Goal: Task Accomplishment & Management: Manage account settings

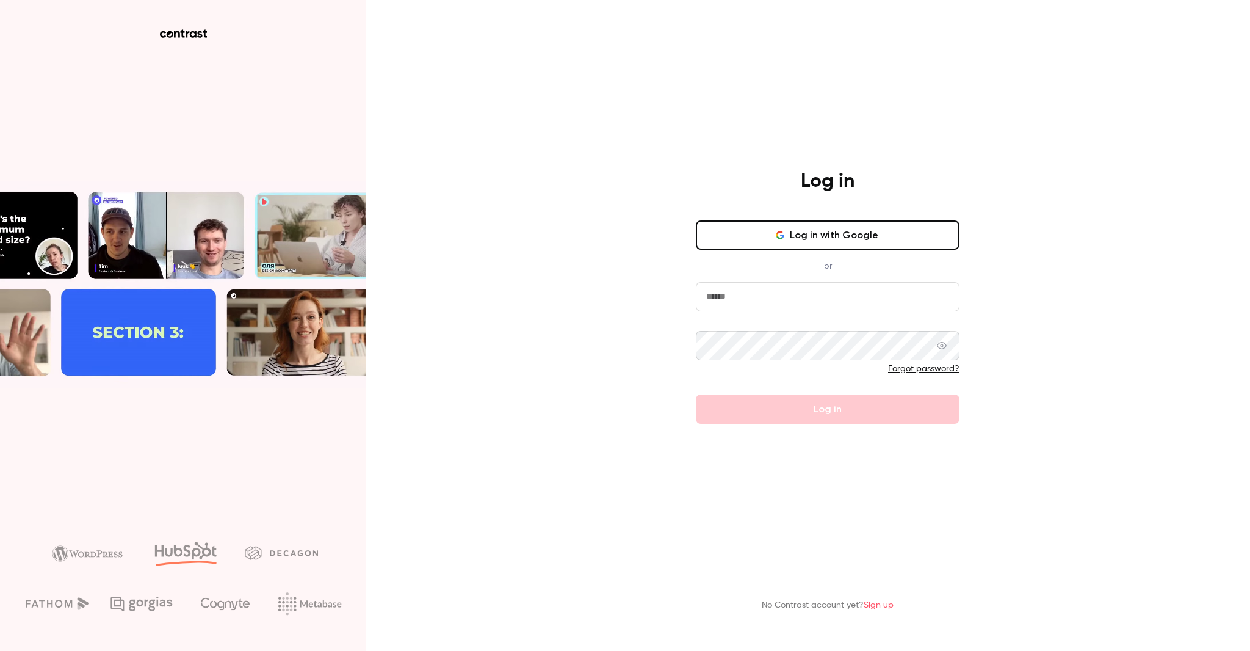
click at [774, 244] on button "Log in with Google" at bounding box center [828, 234] width 264 height 29
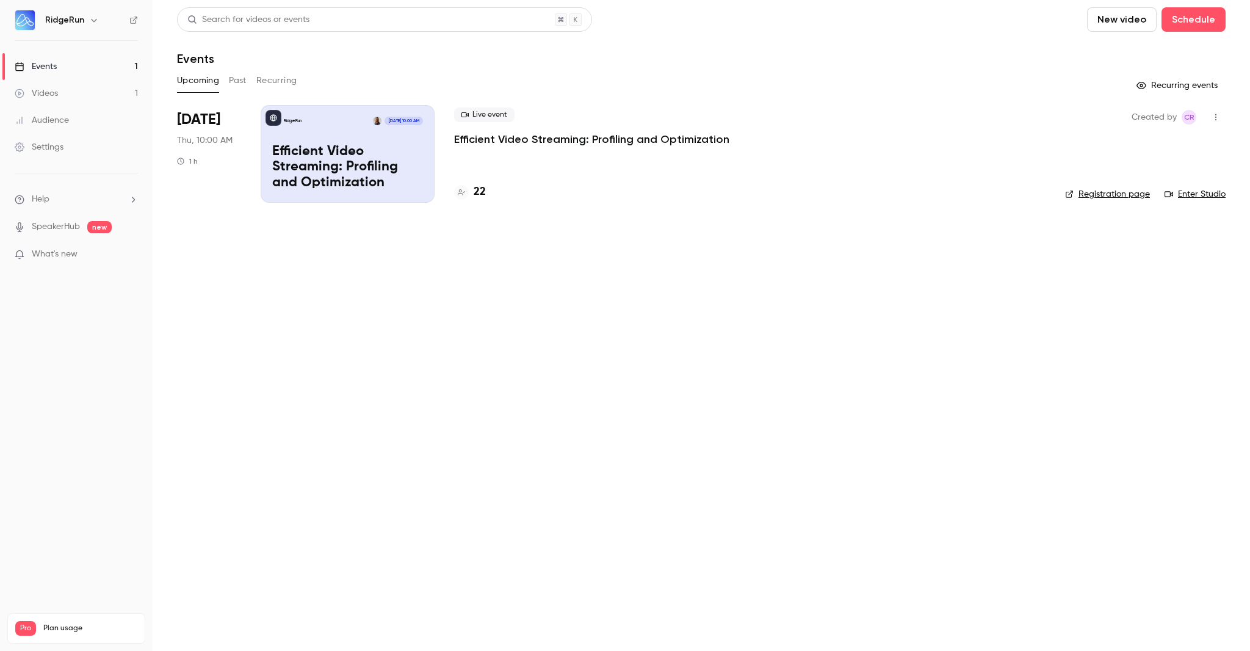
click at [1222, 117] on button "button" at bounding box center [1216, 117] width 20 height 20
click at [1165, 251] on li "Cancel event" at bounding box center [1159, 244] width 132 height 32
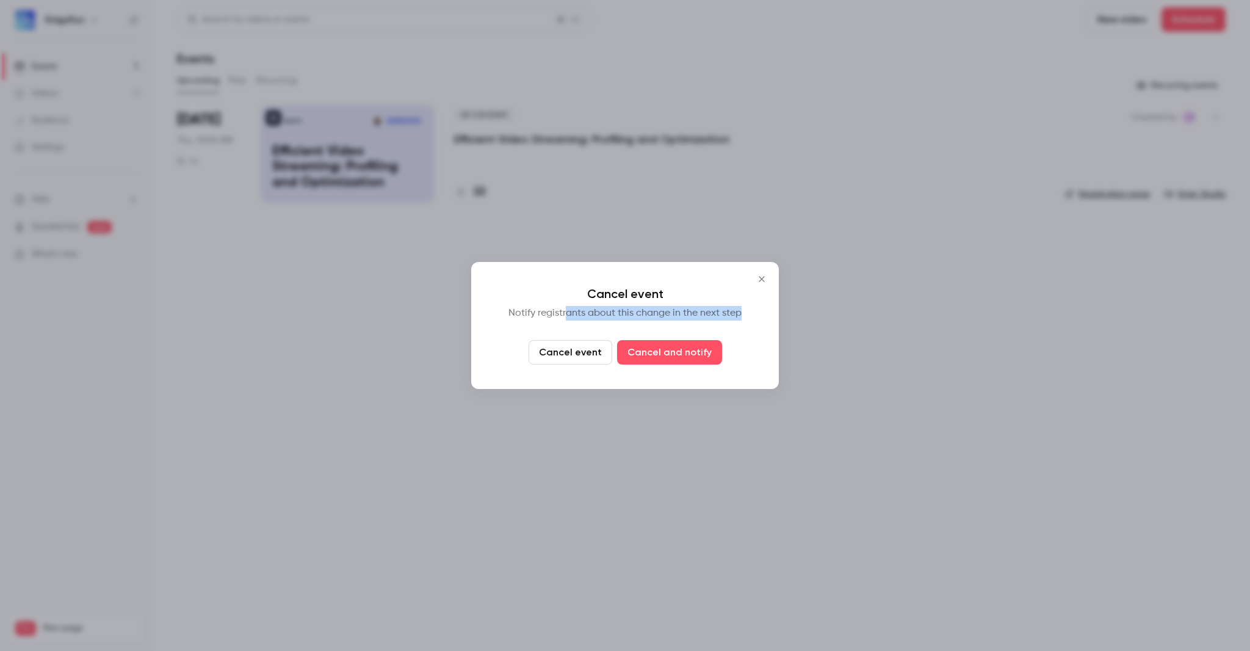
drag, startPoint x: 582, startPoint y: 314, endPoint x: 756, endPoint y: 314, distance: 173.4
click at [756, 314] on div "Cancel event Notify registrants about this change in the next step Cancel event…" at bounding box center [625, 325] width 308 height 127
click at [703, 357] on button "Cancel and notify" at bounding box center [669, 352] width 105 height 24
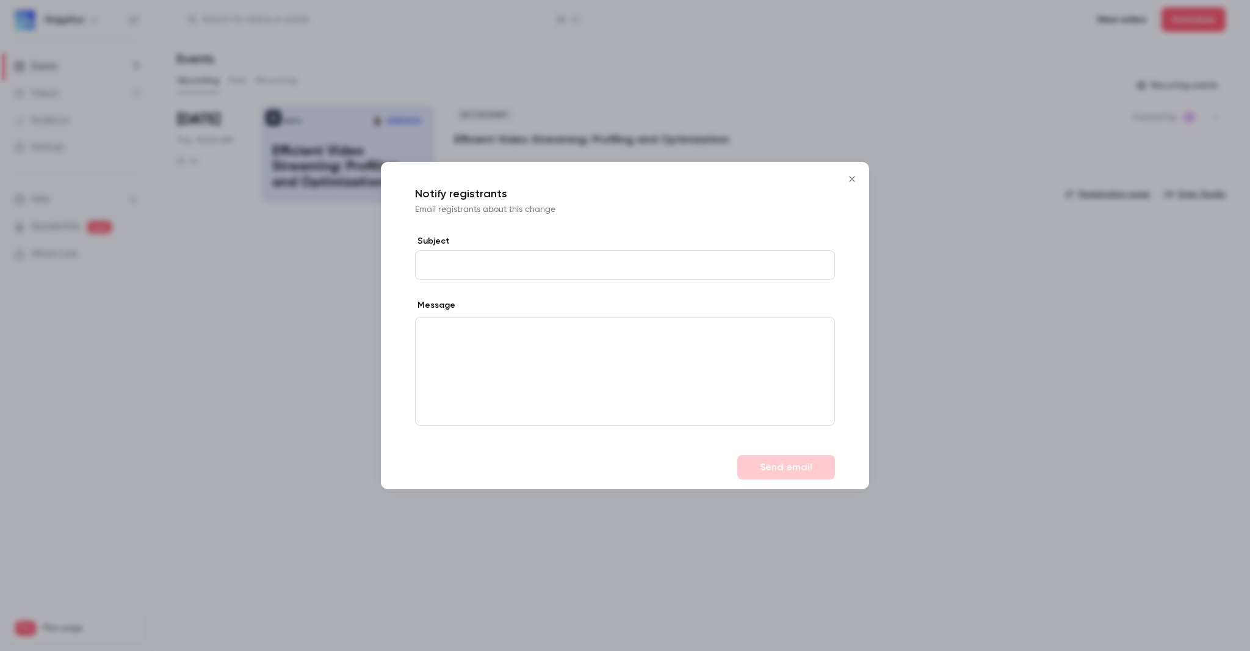
click at [546, 272] on input "Subject" at bounding box center [625, 264] width 420 height 29
click at [553, 269] on input "Subject" at bounding box center [625, 264] width 420 height 29
type input "*"
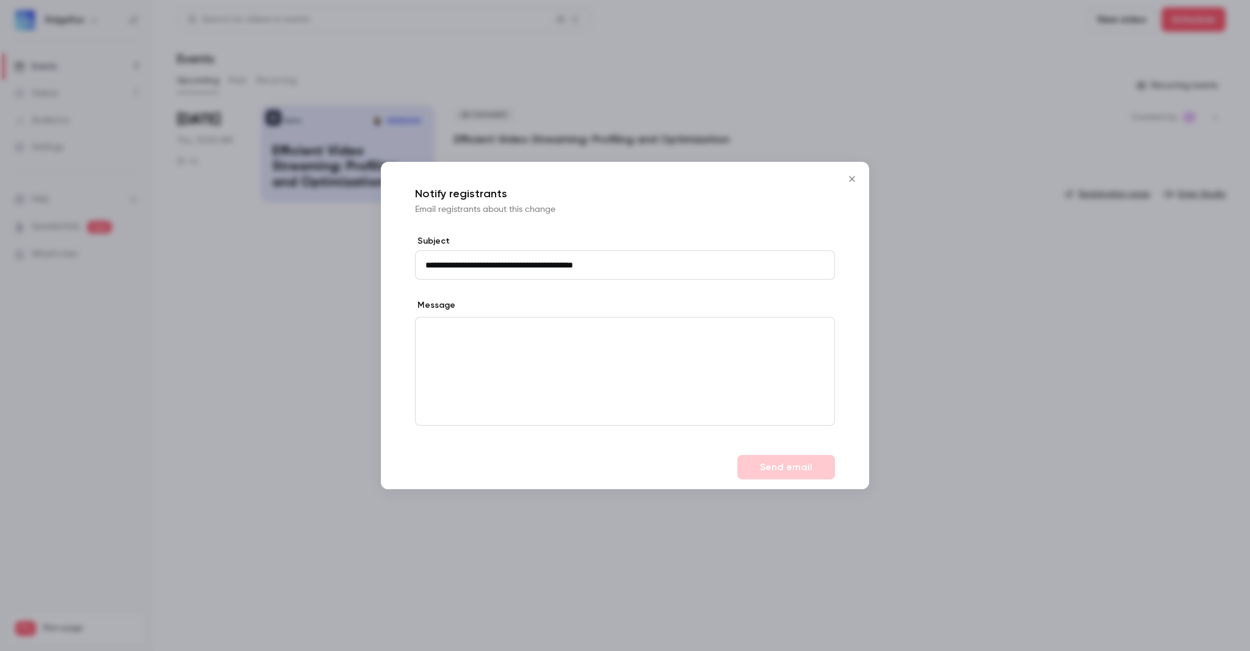
type input "**********"
click at [558, 266] on input "**********" at bounding box center [625, 264] width 420 height 29
click at [549, 336] on p "editor" at bounding box center [625, 331] width 399 height 13
click at [822, 469] on button "Send email" at bounding box center [787, 467] width 98 height 24
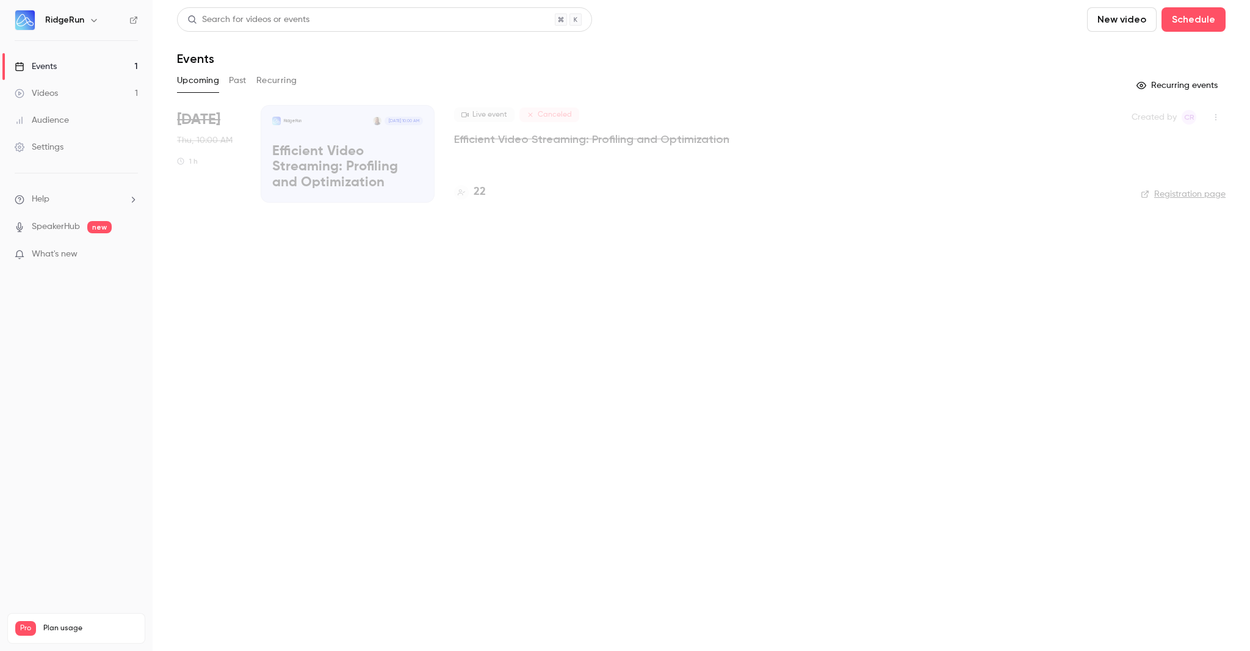
click at [988, 288] on main "Search for videos or events New video Schedule Events Upcoming Past Recurring R…" at bounding box center [702, 325] width 1098 height 651
click at [1221, 118] on button "button" at bounding box center [1216, 117] width 20 height 20
click at [1151, 176] on div "Delete" at bounding box center [1169, 180] width 93 height 12
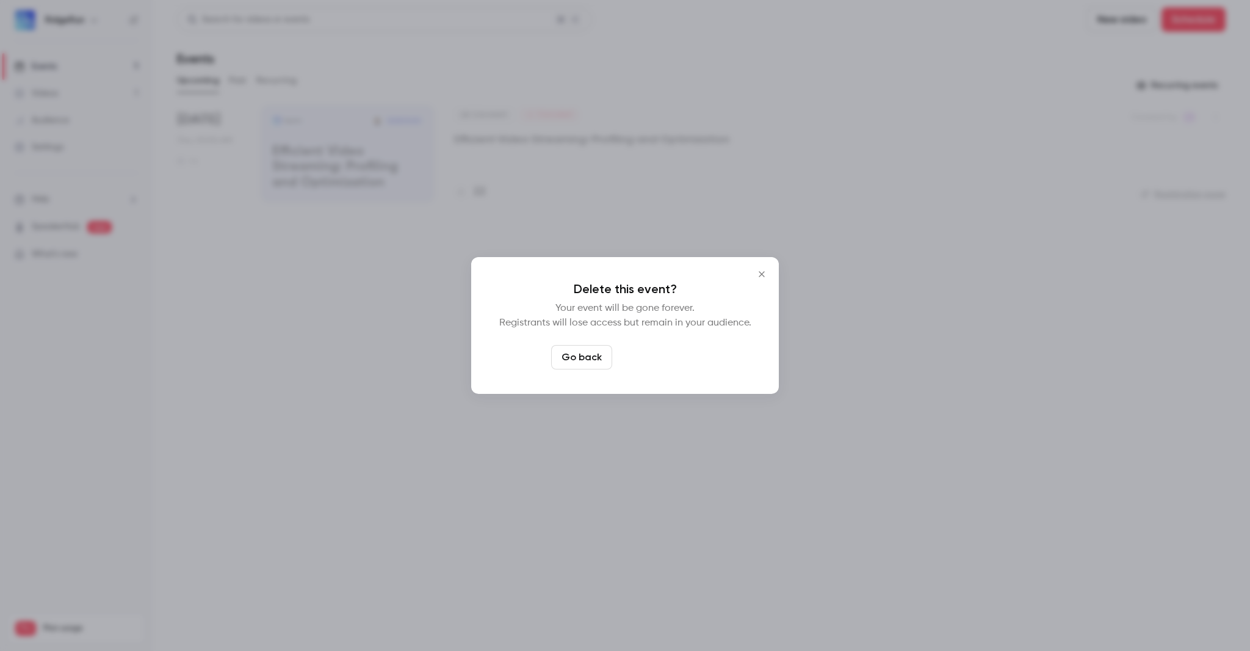
click at [666, 363] on button "Delete event" at bounding box center [658, 357] width 82 height 24
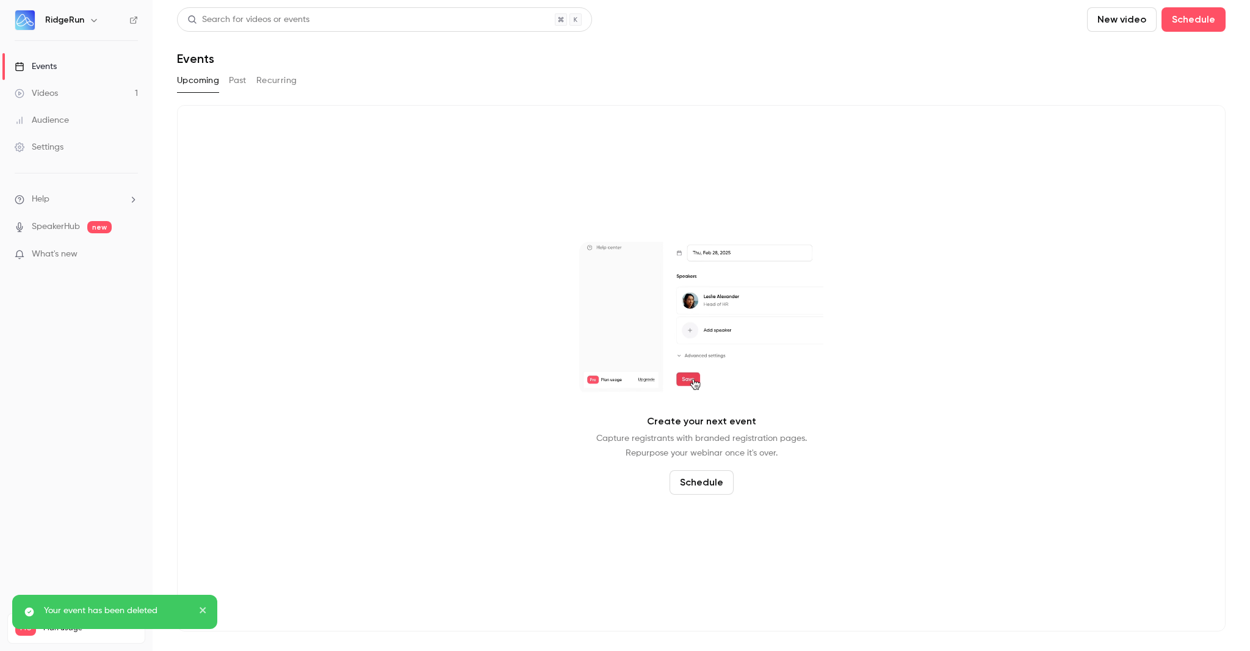
click at [365, 337] on div "Create your next event Capture registrants with branded registration pages. Rep…" at bounding box center [701, 368] width 1049 height 526
click at [90, 23] on icon "button" at bounding box center [94, 20] width 10 height 10
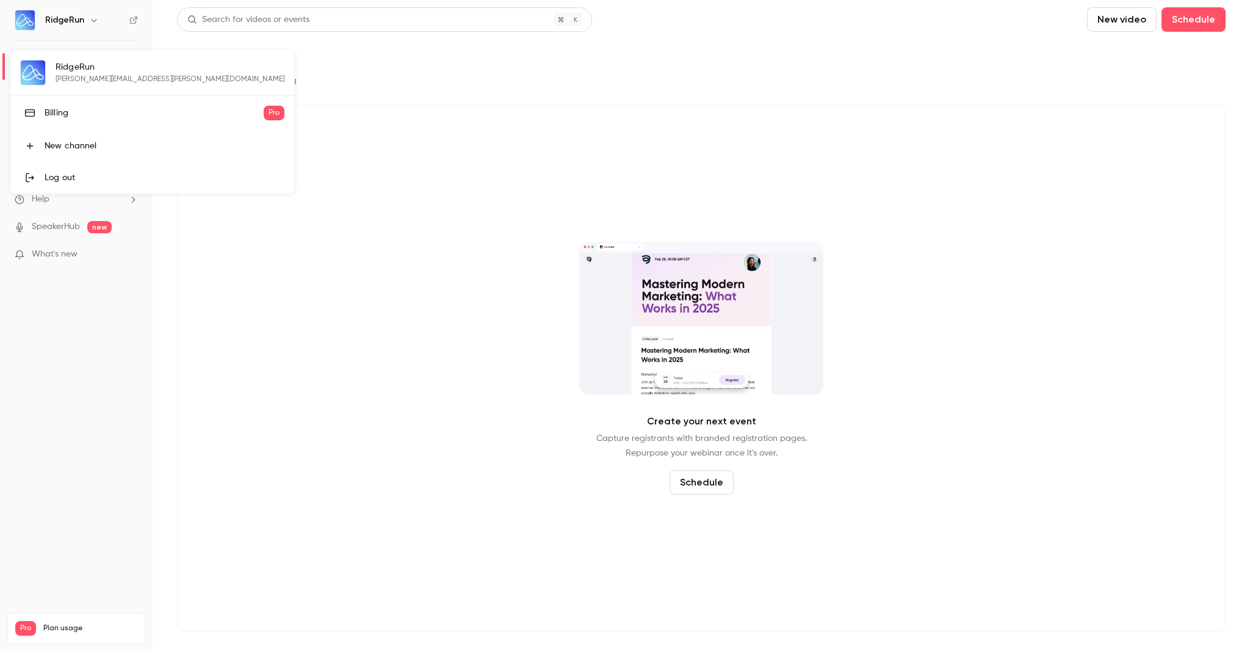
click at [129, 73] on div "RidgeRun daniel.chaves@ridgerun.com Billing Pro New channel Log out" at bounding box center [152, 121] width 284 height 143
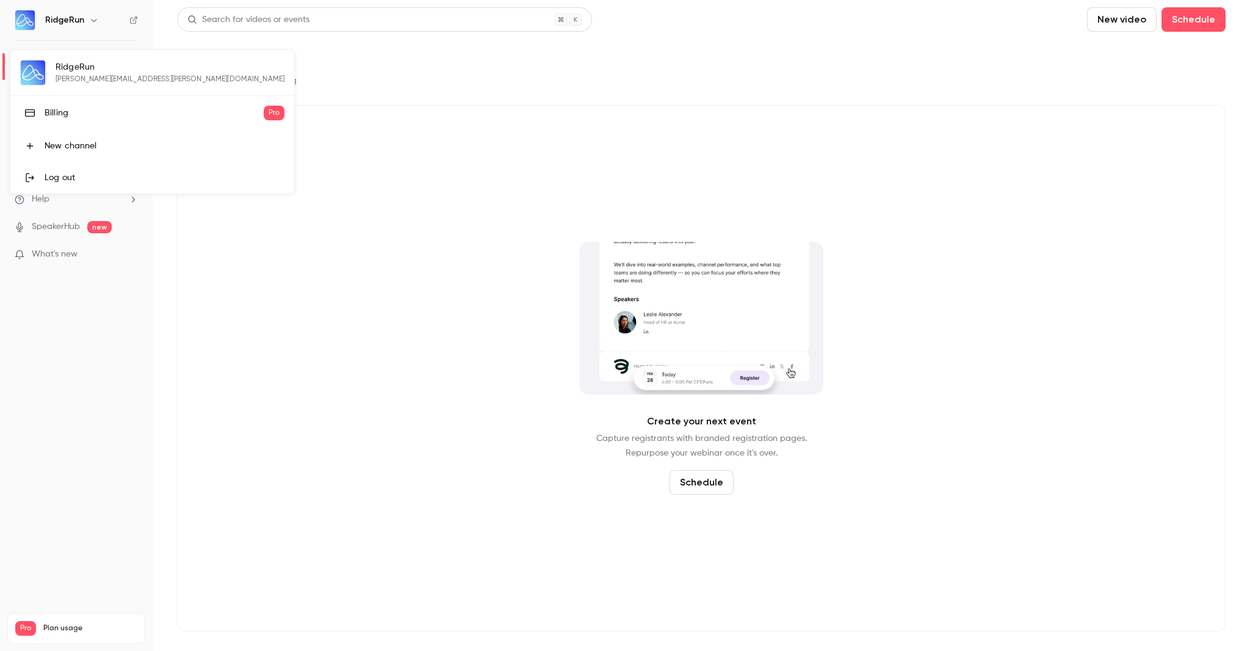
click at [359, 204] on div at bounding box center [625, 325] width 1250 height 651
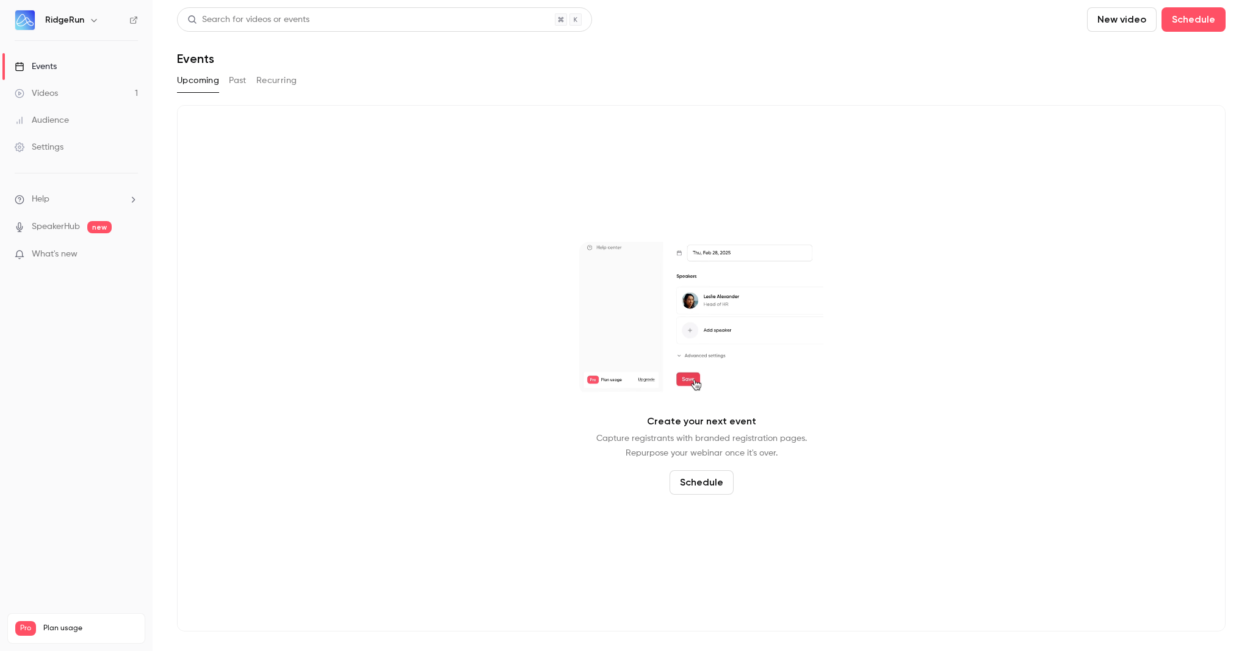
click at [418, 245] on div "Create your next event Capture registrants with branded registration pages. Rep…" at bounding box center [701, 368] width 1049 height 526
click at [116, 64] on link "Events" at bounding box center [76, 66] width 153 height 27
click at [297, 76] on div "Upcoming Past Recurring" at bounding box center [701, 81] width 1049 height 20
click at [286, 76] on button "Recurring" at bounding box center [276, 81] width 41 height 20
click at [244, 78] on button "Past" at bounding box center [238, 81] width 18 height 20
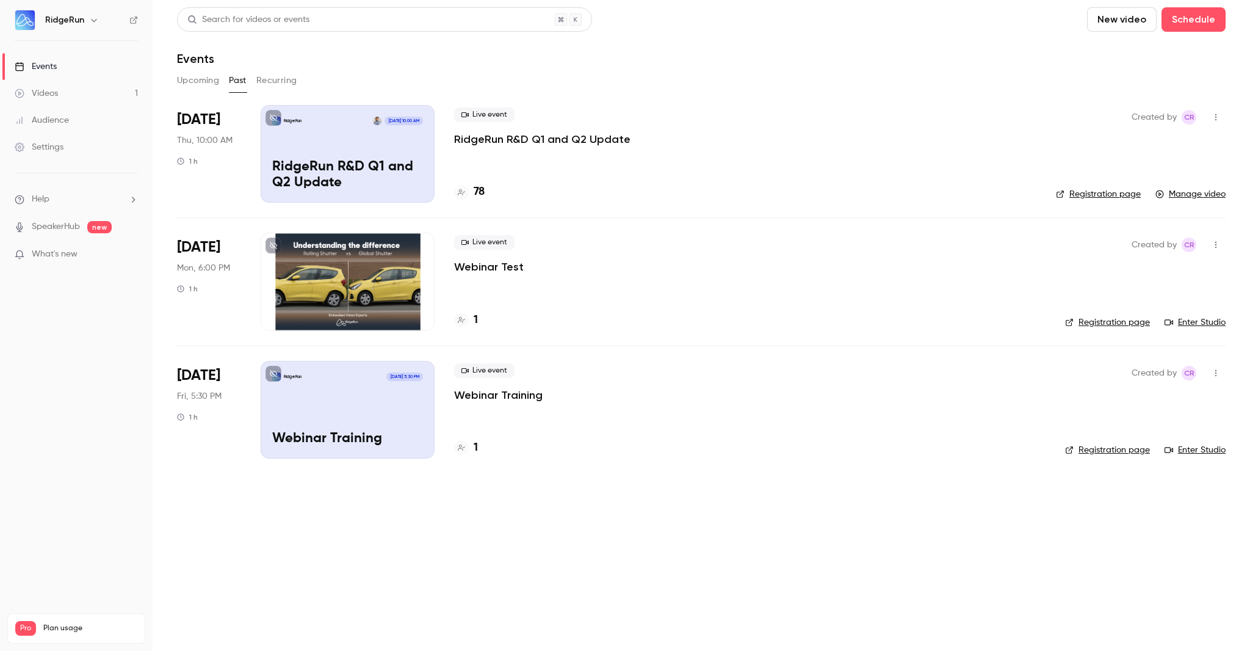
click at [1213, 377] on button "button" at bounding box center [1216, 373] width 20 height 20
click at [702, 537] on div at bounding box center [625, 325] width 1250 height 651
click at [272, 374] on icon at bounding box center [273, 373] width 7 height 7
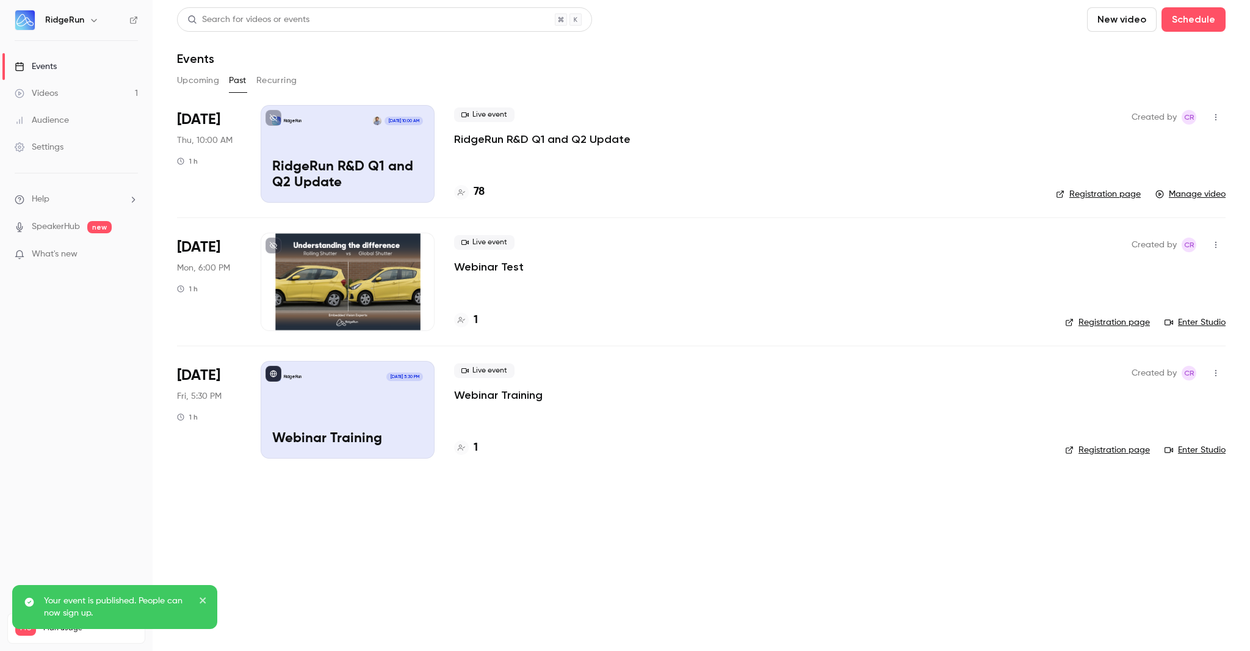
click at [214, 80] on button "Upcoming" at bounding box center [198, 81] width 42 height 20
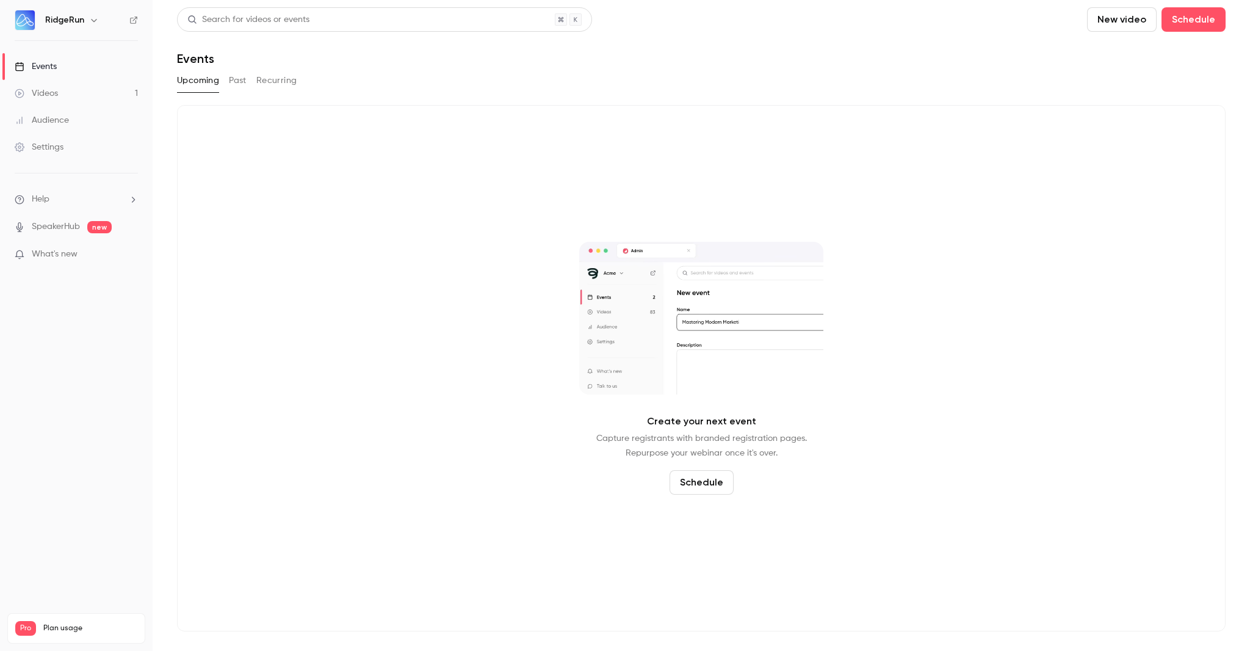
click at [102, 62] on link "Events" at bounding box center [76, 66] width 153 height 27
click at [263, 82] on button "Recurring" at bounding box center [276, 81] width 41 height 20
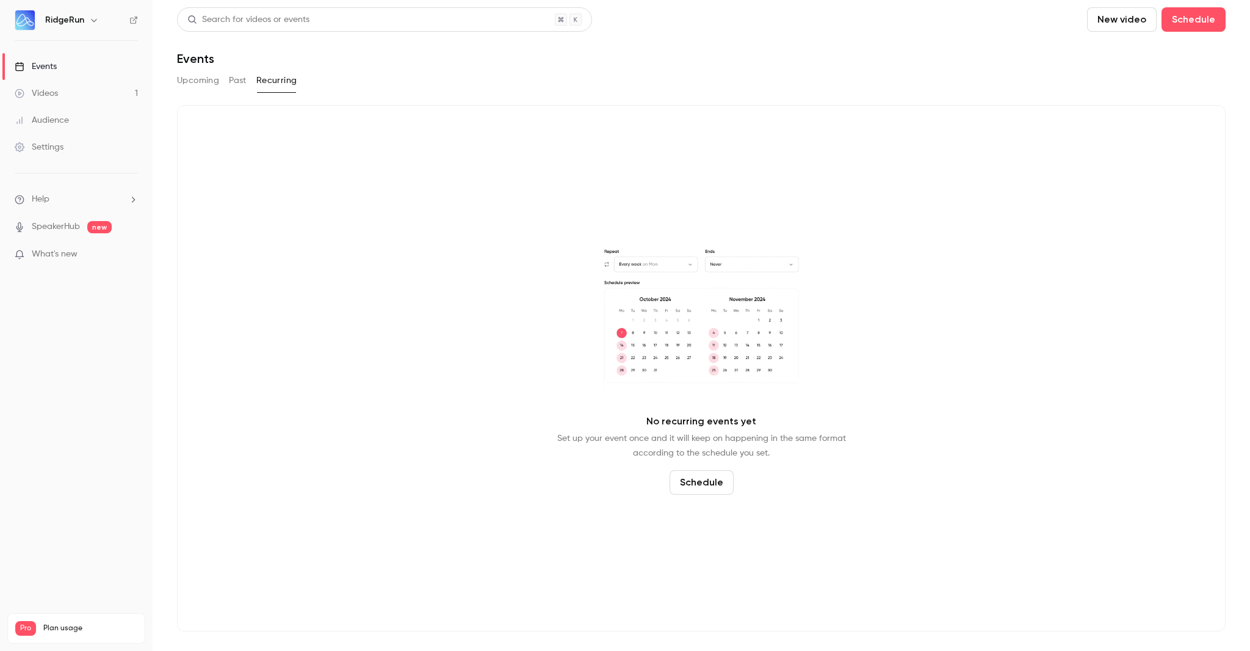
click at [243, 82] on button "Past" at bounding box center [238, 81] width 18 height 20
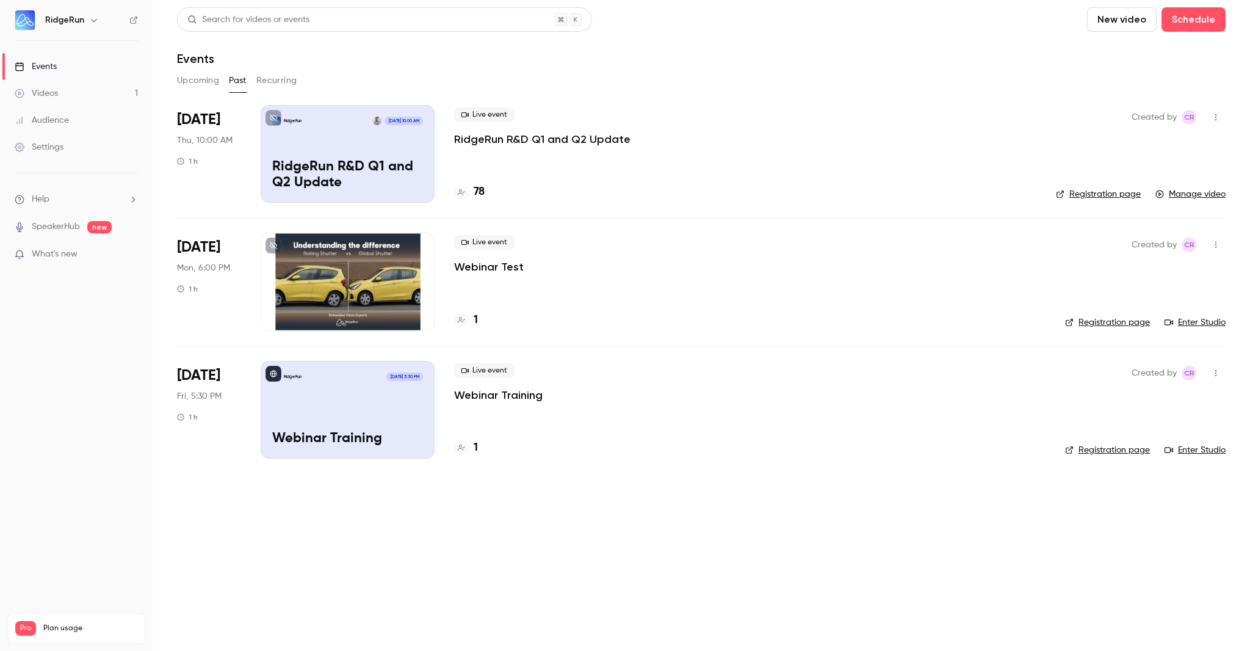
click at [233, 489] on main "Search for videos or events New video Schedule Events Upcoming Past Recurring A…" at bounding box center [702, 325] width 1098 height 651
click at [197, 76] on button "Upcoming" at bounding box center [198, 81] width 42 height 20
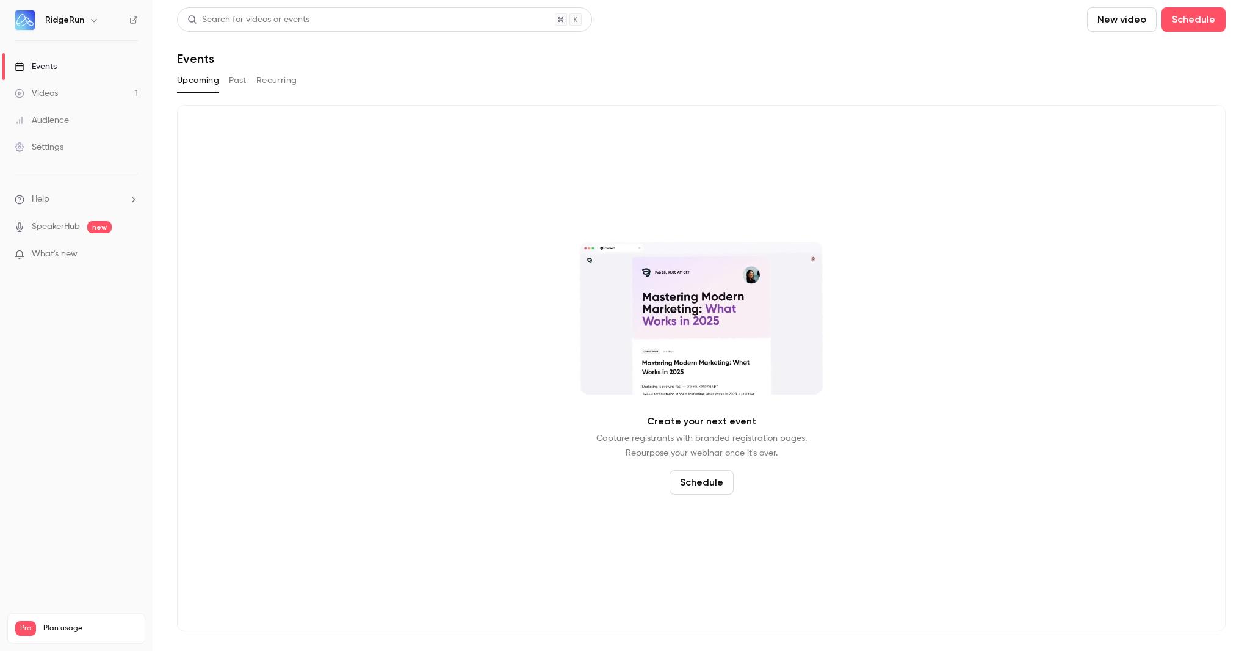
click at [248, 85] on div "Upcoming Past Recurring" at bounding box center [701, 81] width 1049 height 20
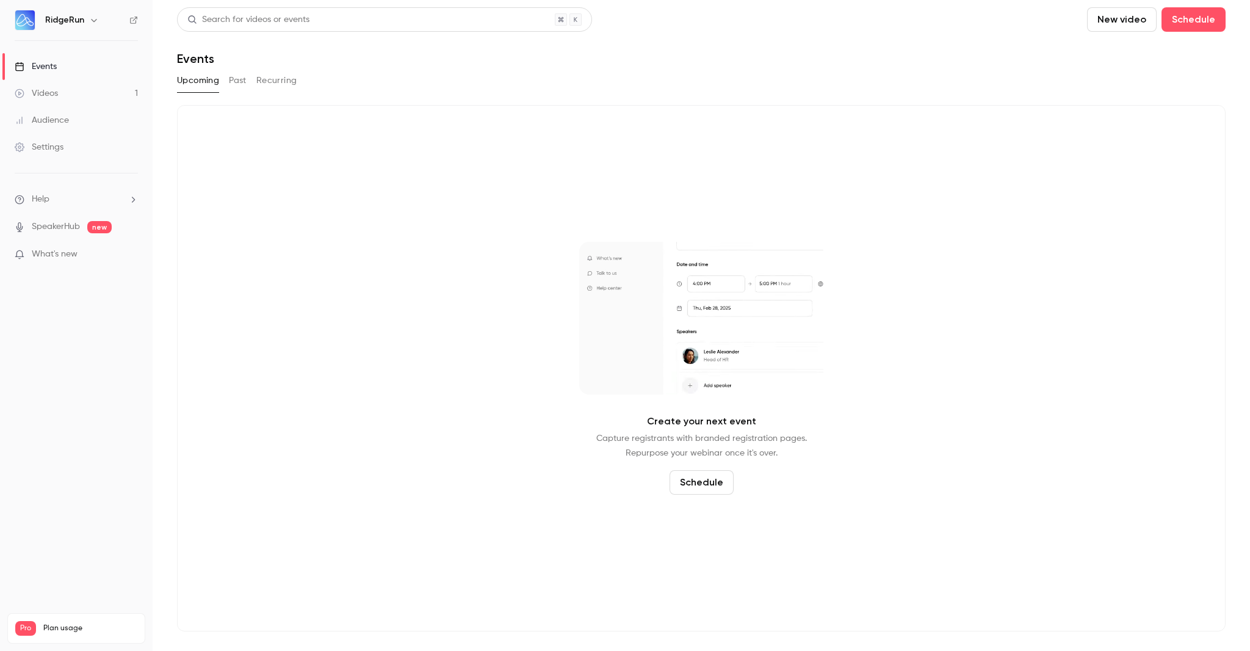
click at [245, 85] on button "Past" at bounding box center [238, 81] width 18 height 20
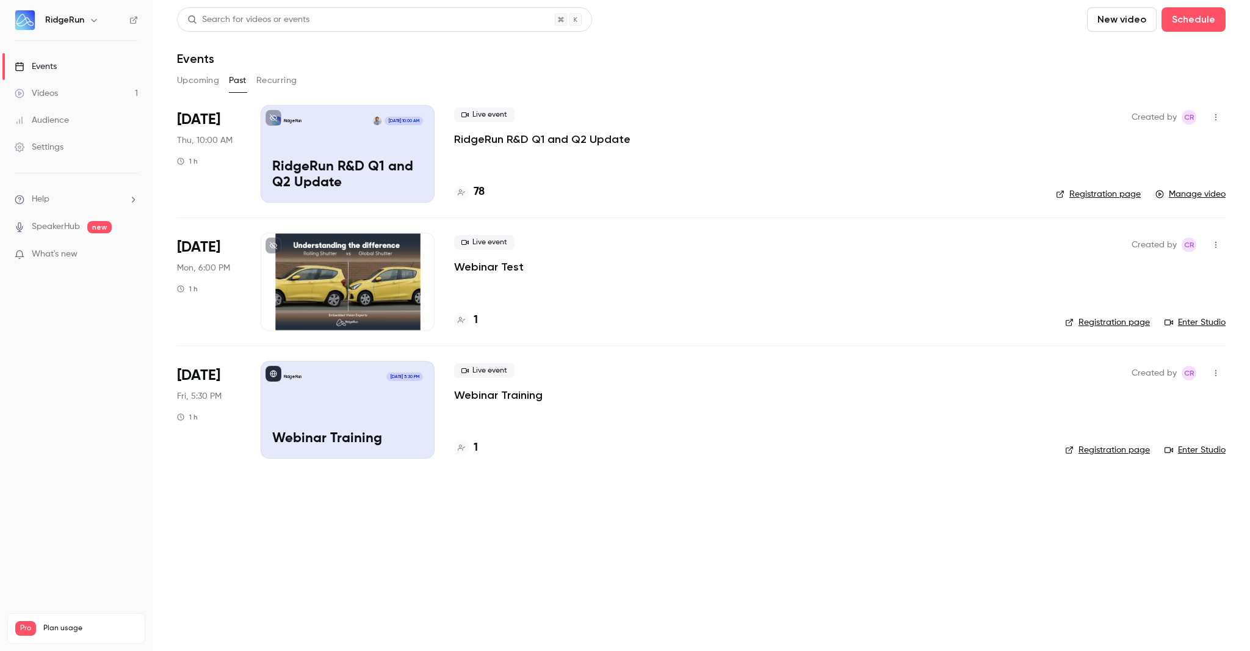
click at [333, 500] on main "Search for videos or events New video Schedule Events Upcoming Past Recurring A…" at bounding box center [702, 325] width 1098 height 651
click at [479, 373] on span "Live event" at bounding box center [484, 370] width 60 height 15
click at [410, 377] on span "[DATE] 5:30 PM" at bounding box center [404, 376] width 36 height 9
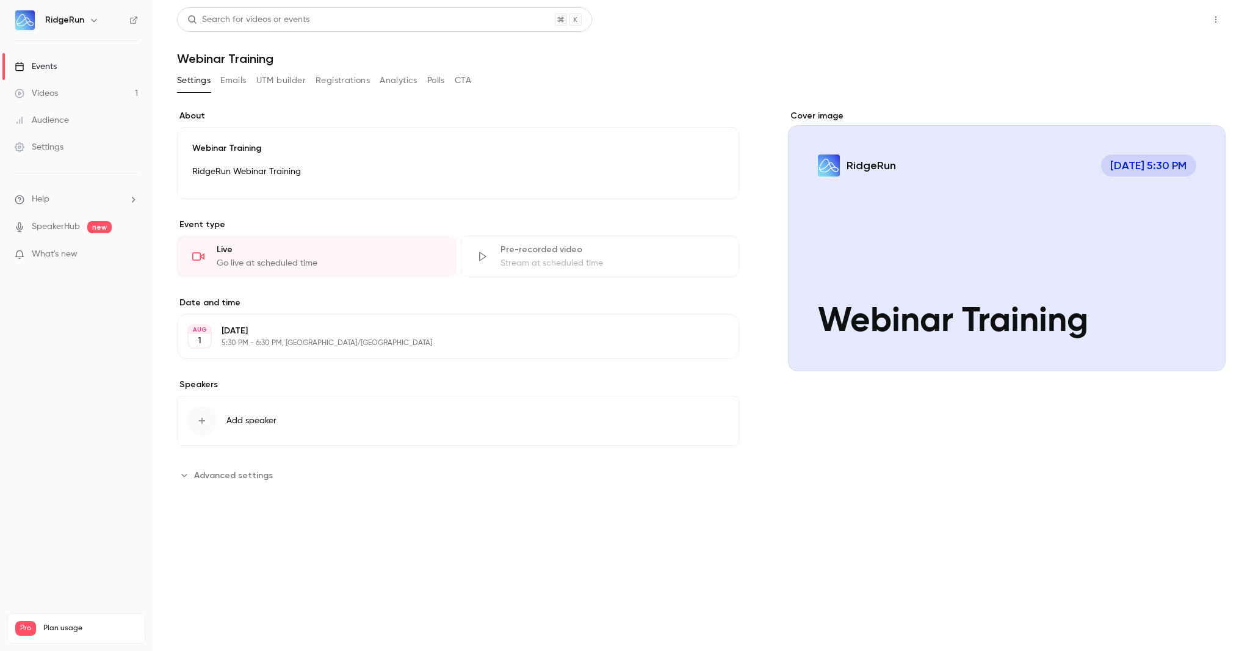
click at [1192, 18] on button "Share" at bounding box center [1172, 19] width 48 height 24
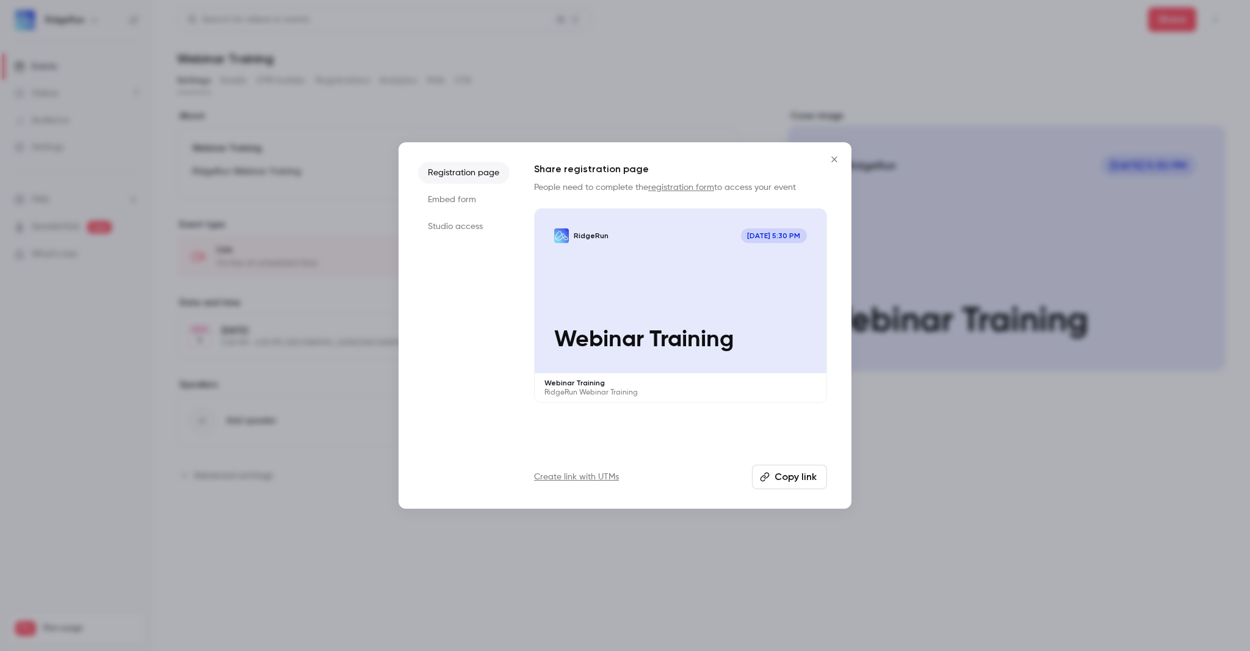
click at [834, 163] on icon "Close" at bounding box center [834, 159] width 15 height 10
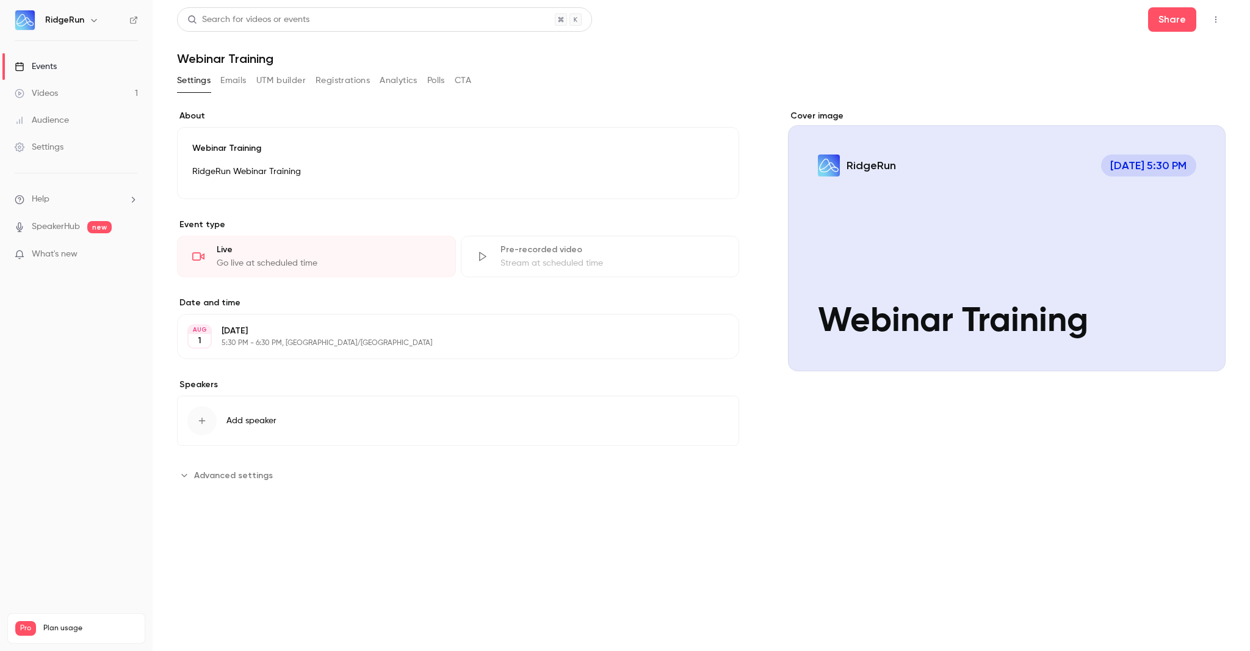
click at [235, 85] on button "Emails" at bounding box center [233, 81] width 26 height 20
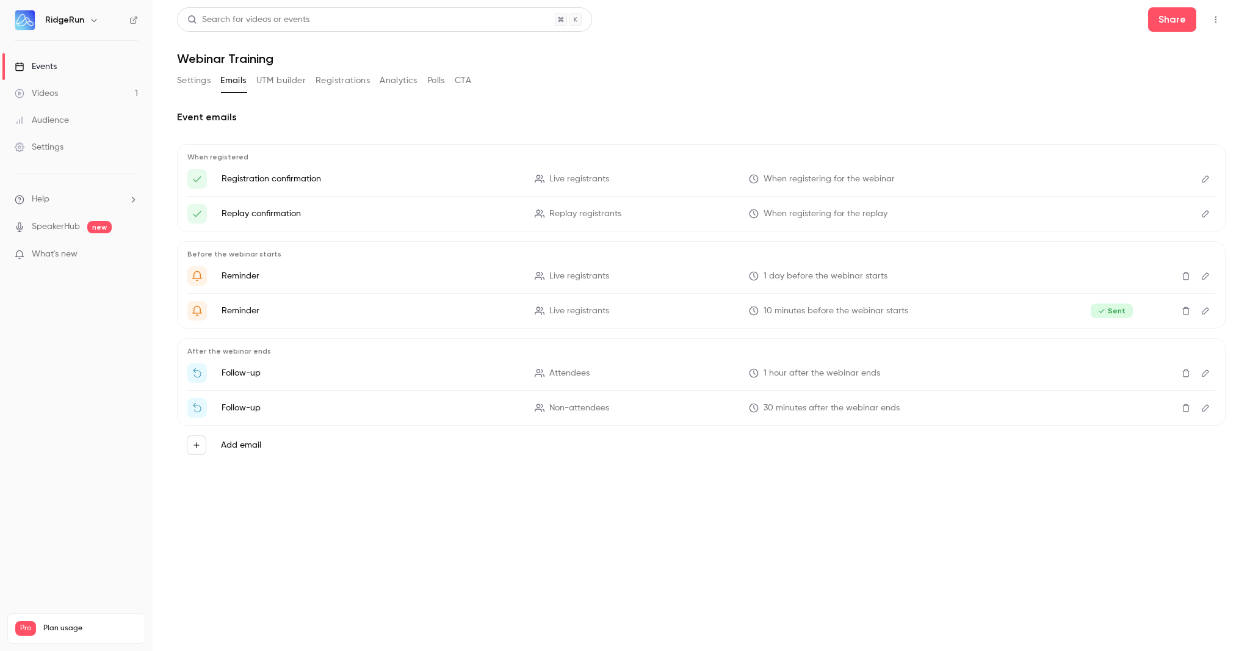
click at [333, 82] on button "Registrations" at bounding box center [343, 81] width 54 height 20
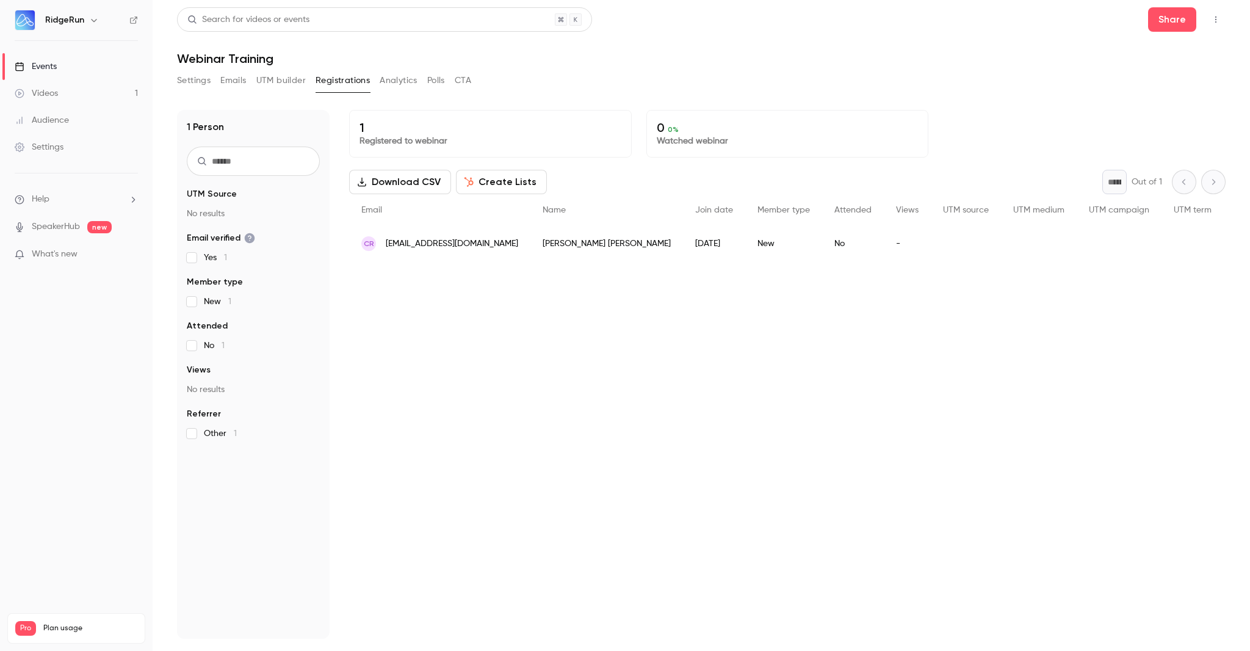
click at [96, 20] on icon "button" at bounding box center [94, 20] width 10 height 10
click at [669, 52] on div at bounding box center [625, 325] width 1250 height 651
click at [389, 84] on button "Analytics" at bounding box center [399, 81] width 38 height 20
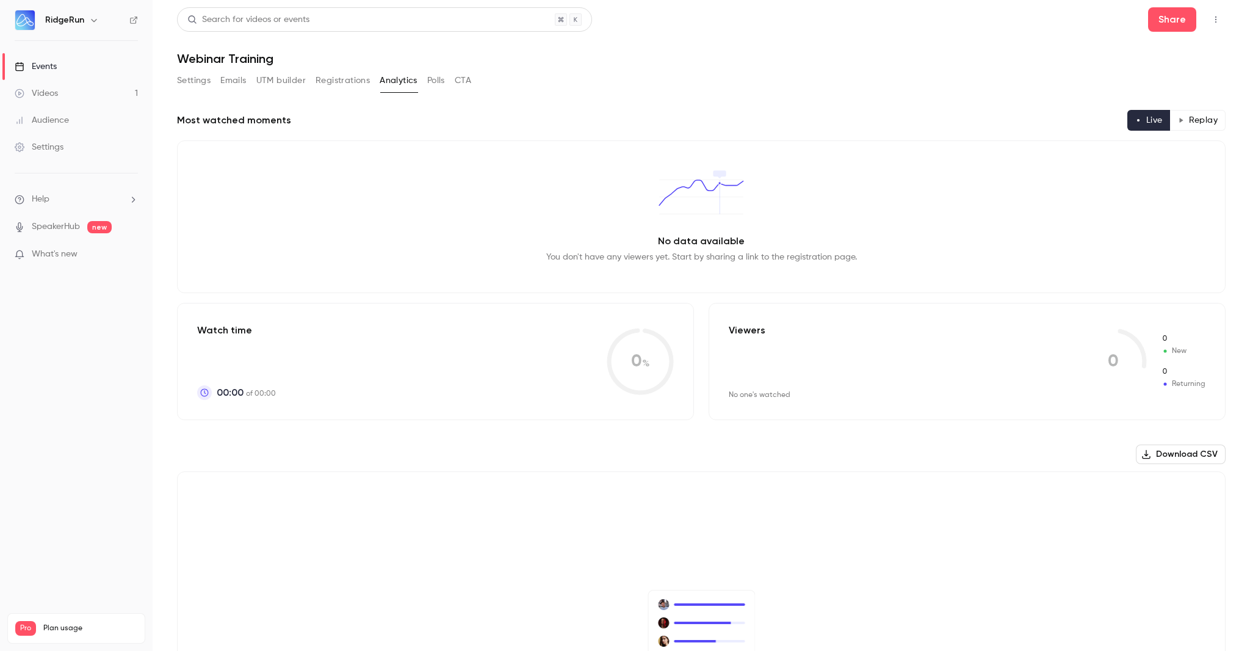
click at [437, 85] on button "Polls" at bounding box center [436, 81] width 18 height 20
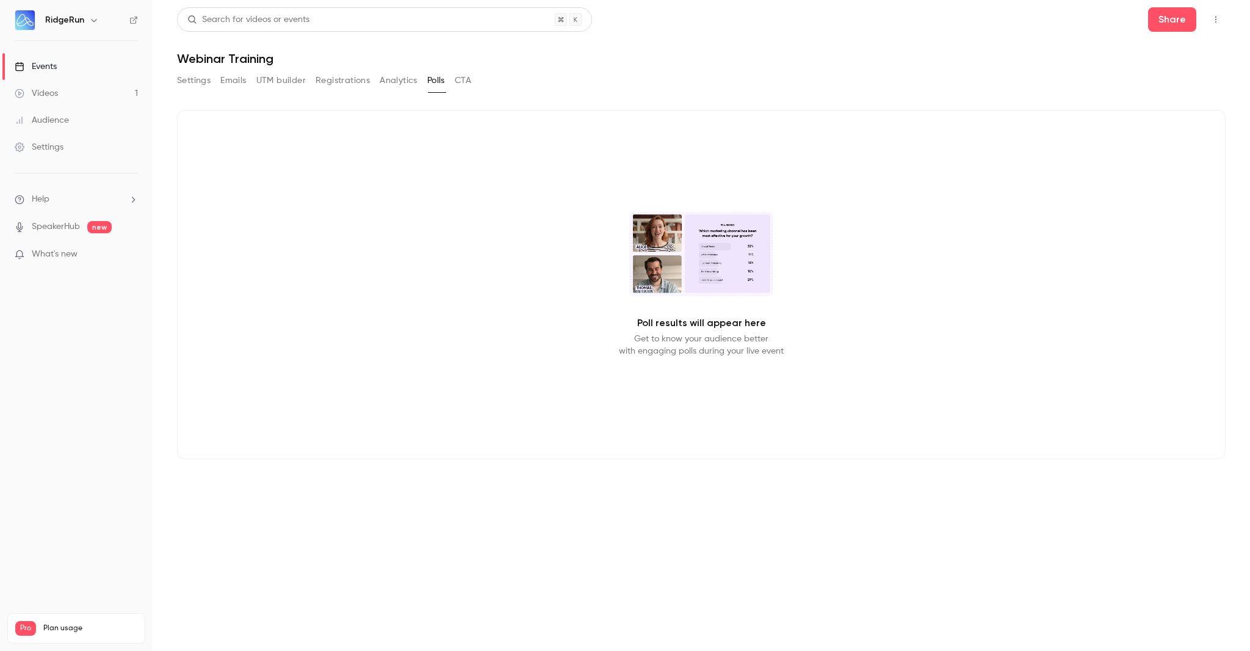
click at [390, 87] on button "Analytics" at bounding box center [399, 81] width 38 height 20
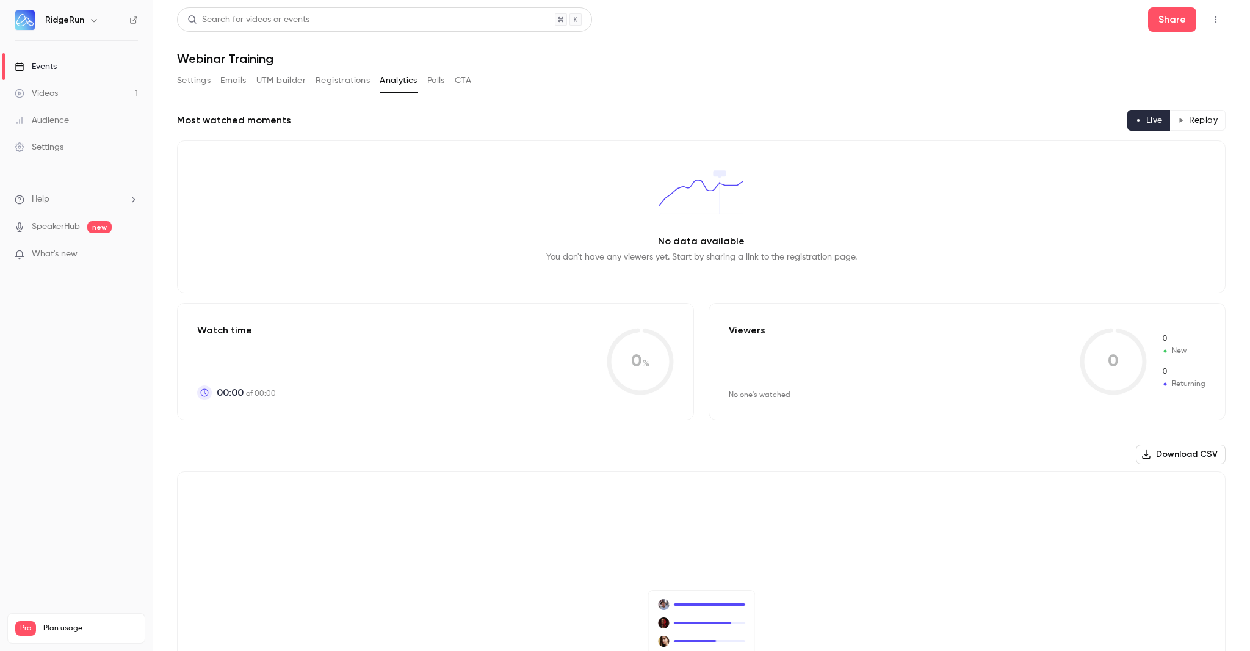
click at [334, 87] on button "Registrations" at bounding box center [343, 81] width 54 height 20
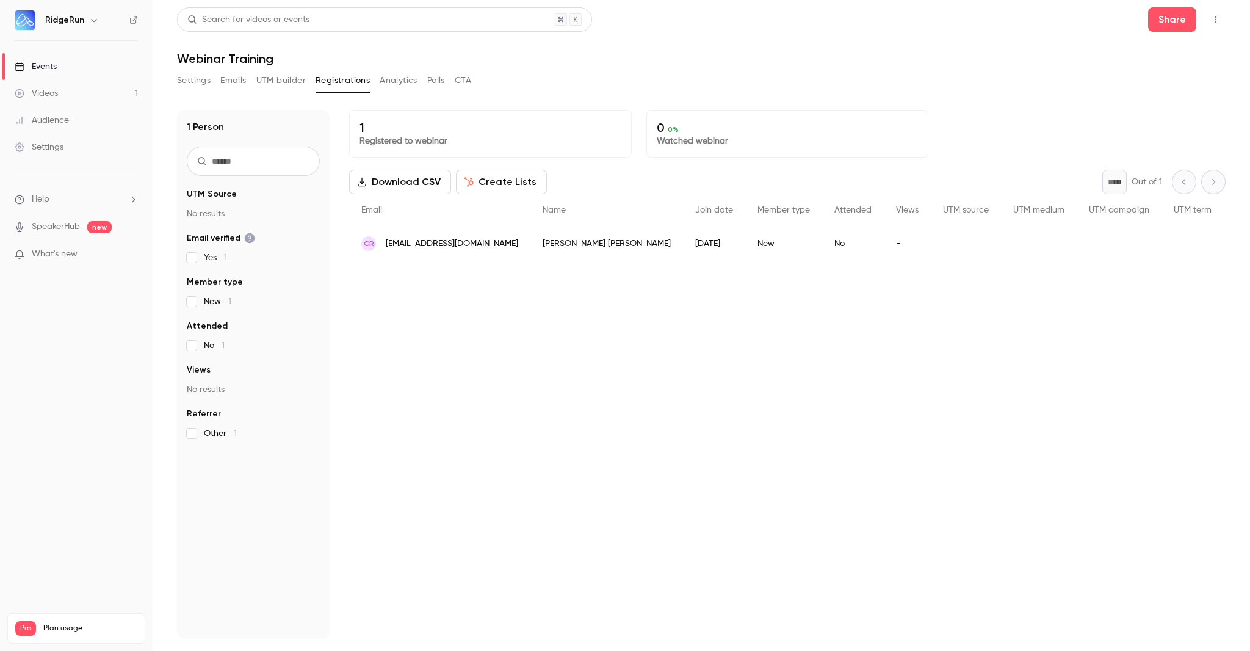
click at [94, 15] on button "button" at bounding box center [94, 20] width 15 height 15
click at [287, 48] on div at bounding box center [625, 325] width 1250 height 651
click at [194, 79] on button "Settings" at bounding box center [194, 81] width 34 height 20
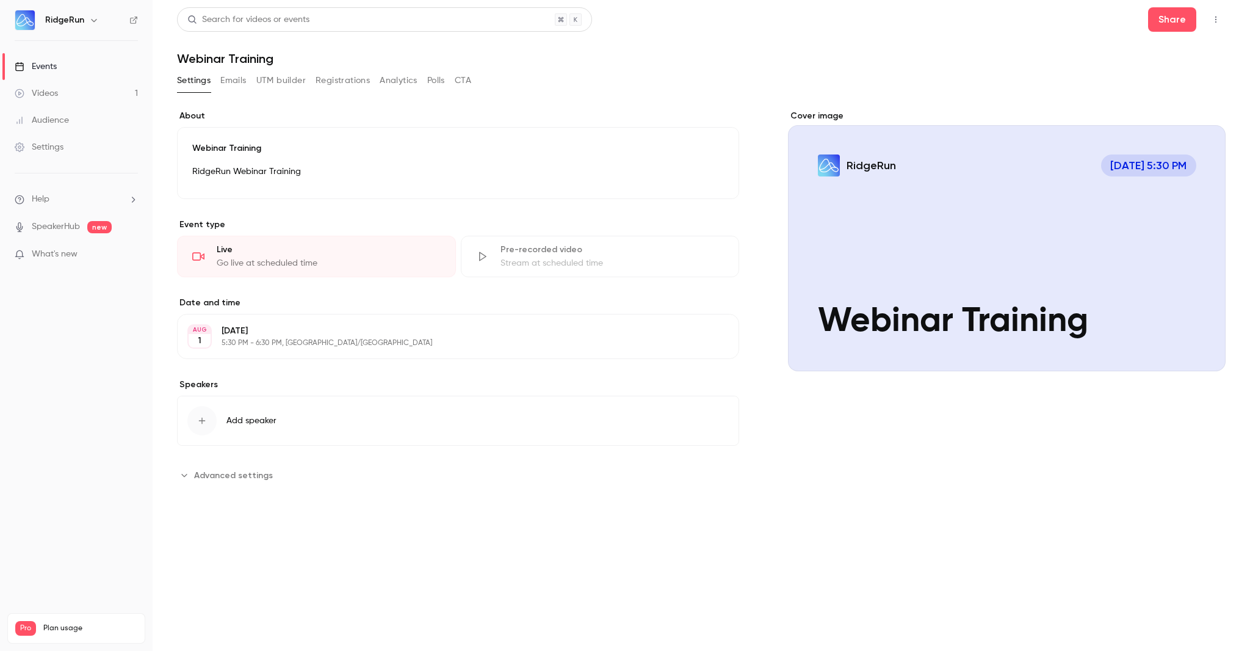
click at [77, 77] on link "Events" at bounding box center [76, 66] width 153 height 27
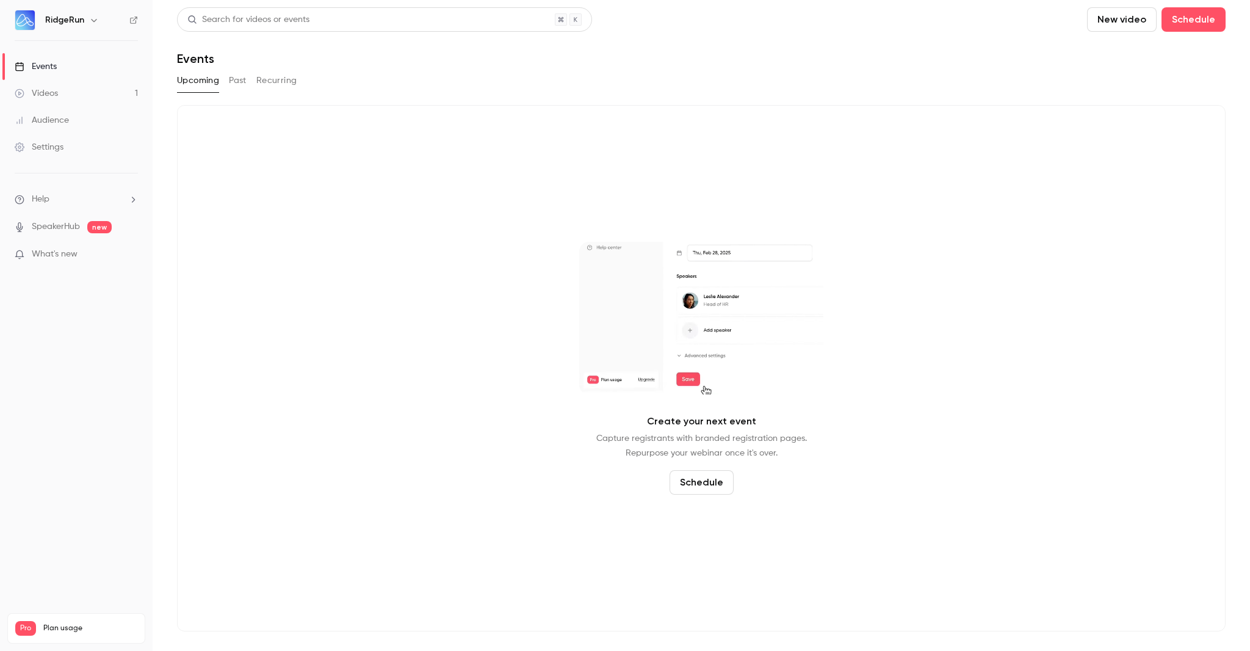
click at [269, 78] on button "Recurring" at bounding box center [276, 81] width 41 height 20
click at [231, 85] on button "Past" at bounding box center [238, 81] width 18 height 20
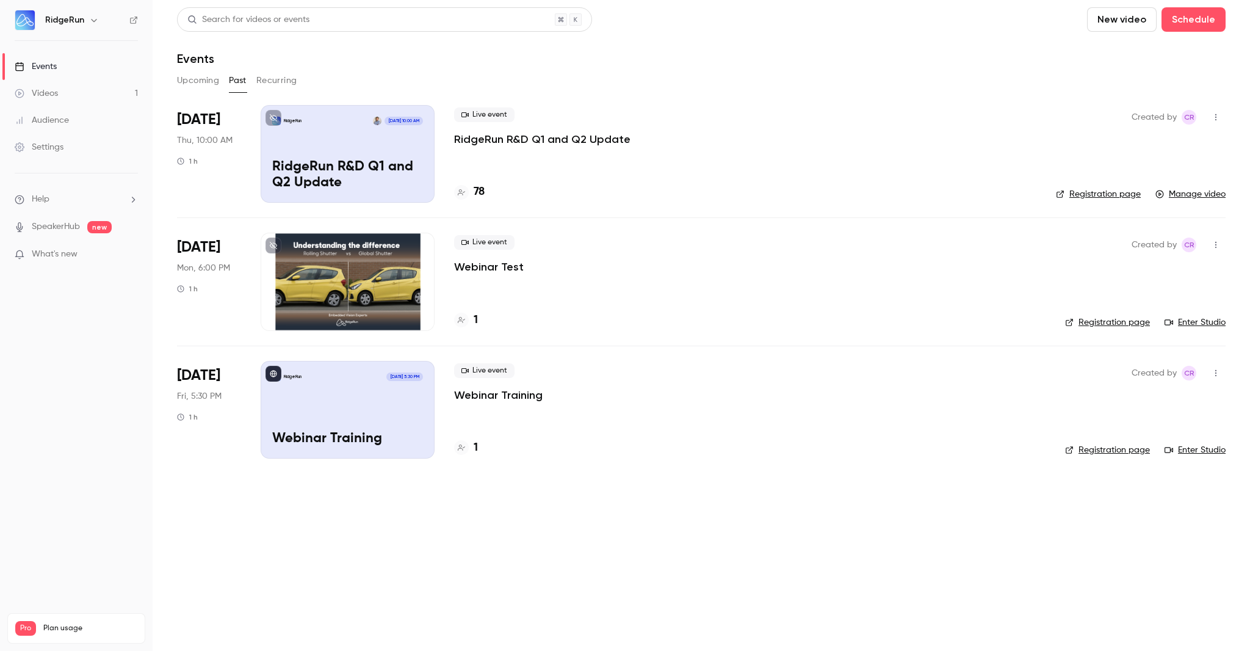
click at [1220, 372] on icon "button" at bounding box center [1216, 373] width 10 height 9
click at [925, 529] on div at bounding box center [625, 325] width 1250 height 651
click at [1119, 451] on link "Registration page" at bounding box center [1107, 450] width 85 height 12
click at [289, 81] on button "Recurring" at bounding box center [276, 81] width 41 height 20
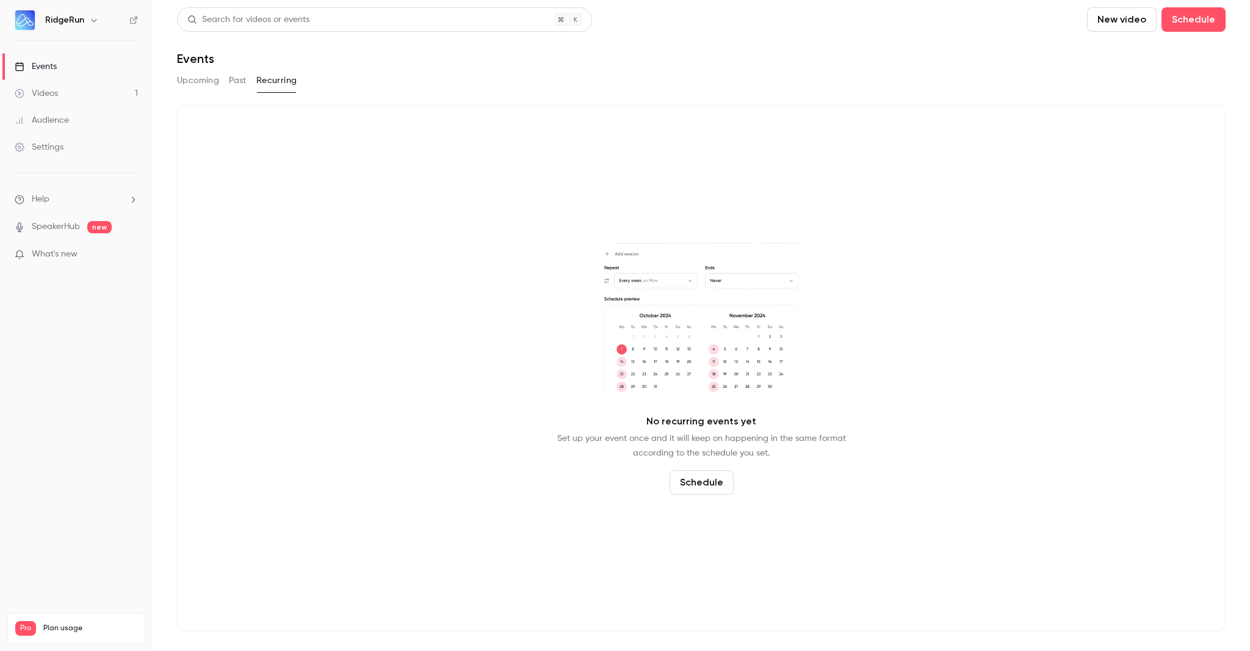
click at [253, 82] on div "Upcoming Past Recurring" at bounding box center [701, 81] width 1049 height 20
click at [233, 87] on button "Past" at bounding box center [238, 81] width 18 height 20
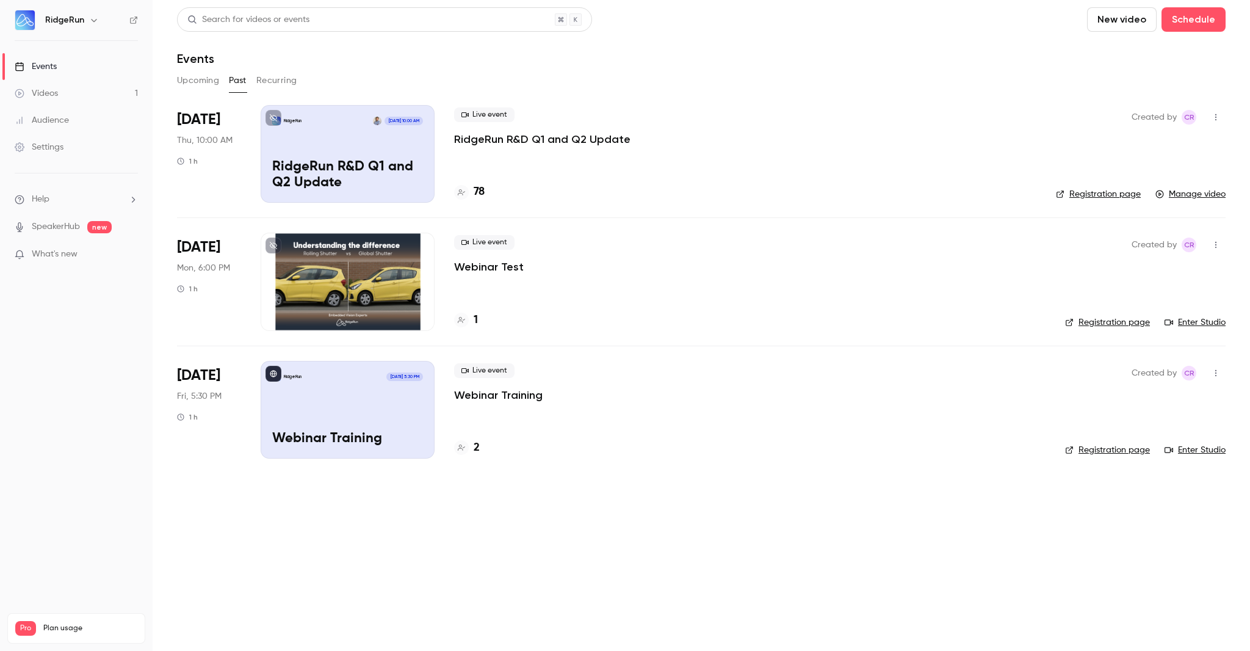
click at [473, 449] on div "2" at bounding box center [467, 448] width 26 height 16
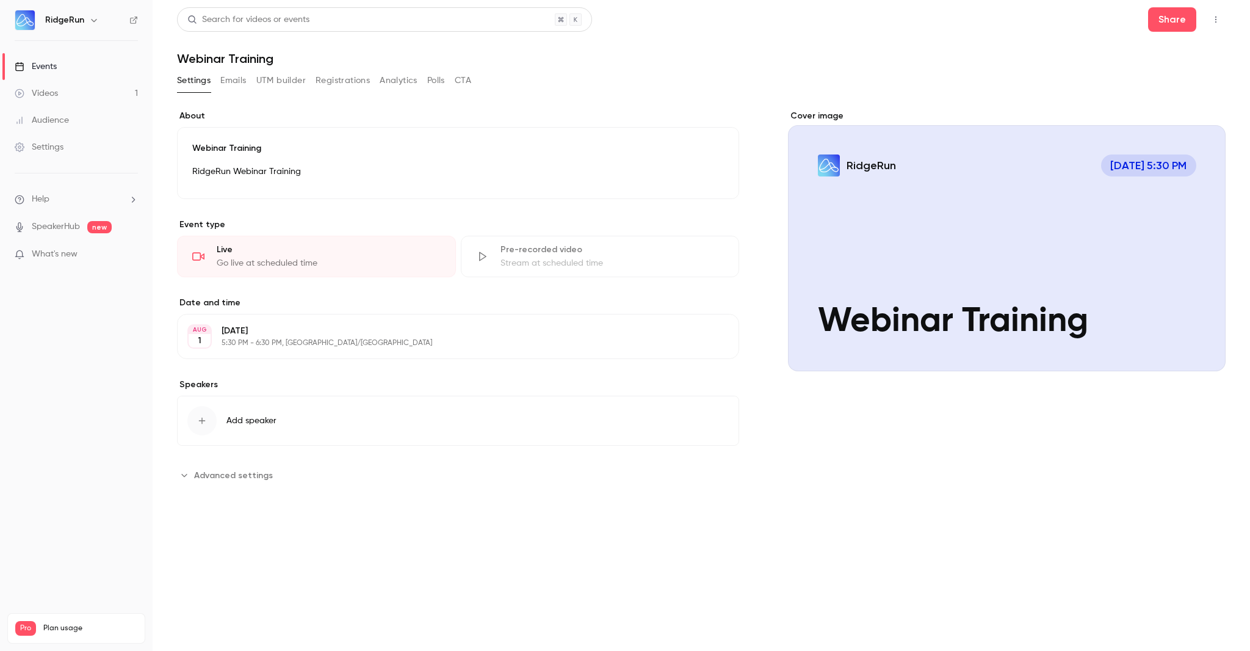
click at [328, 78] on button "Registrations" at bounding box center [343, 81] width 54 height 20
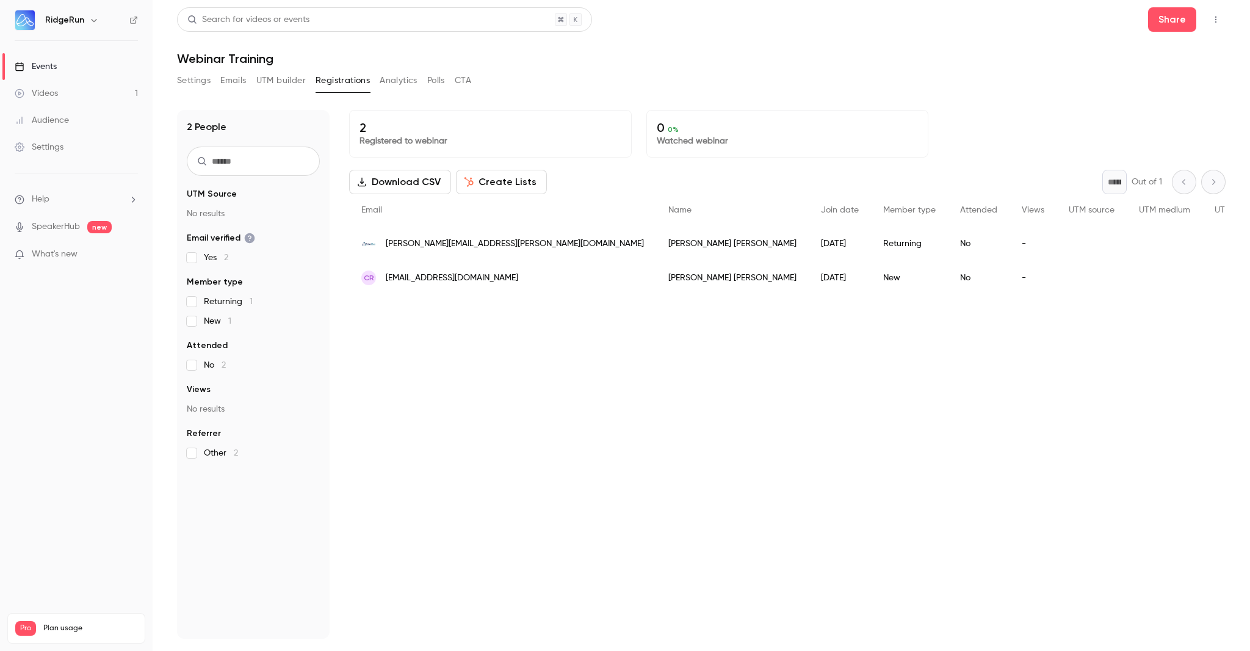
drag, startPoint x: 361, startPoint y: 241, endPoint x: 675, endPoint y: 388, distance: 346.6
click at [656, 243] on div "Daniel Chaves" at bounding box center [732, 244] width 153 height 34
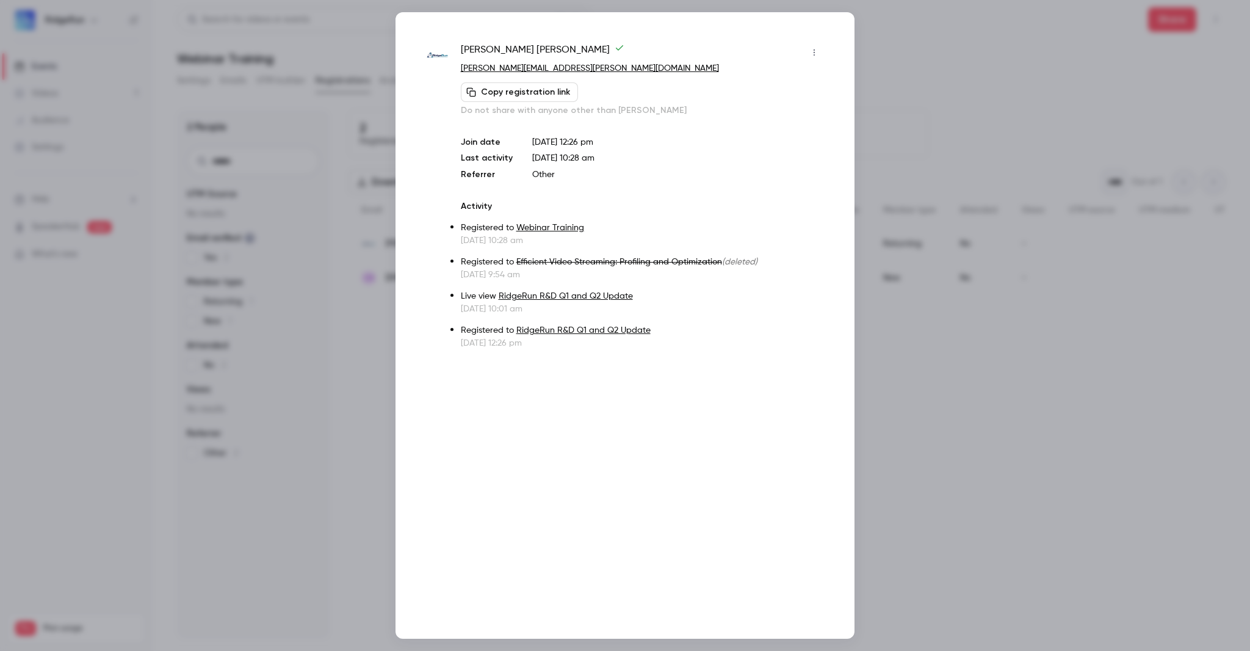
click at [817, 56] on icon "button" at bounding box center [815, 52] width 10 height 9
click at [771, 118] on div "Remove registration" at bounding box center [767, 115] width 93 height 12
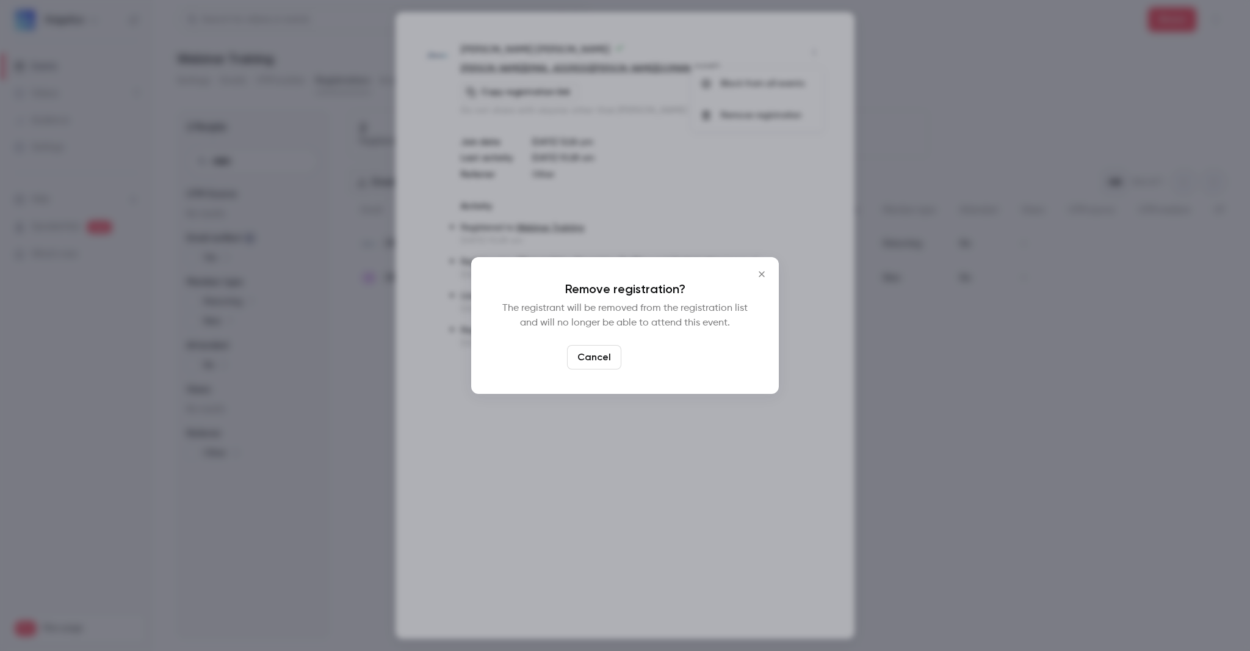
click at [668, 358] on button "Confirm" at bounding box center [654, 357] width 57 height 24
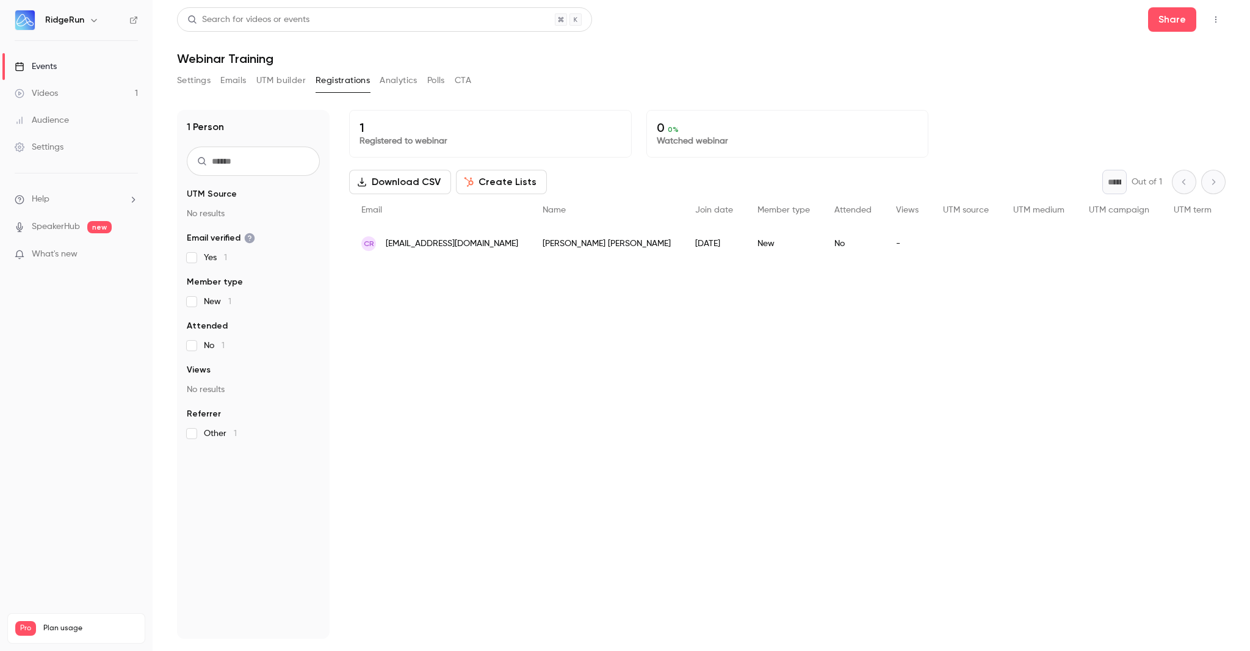
click at [917, 383] on div "1 Registered to webinar 0 0 % Watched webinar Download CSV Create Lists * Out o…" at bounding box center [787, 374] width 877 height 529
click at [397, 148] on div "1 Registered to webinar" at bounding box center [490, 134] width 283 height 48
click at [1220, 21] on icon "button" at bounding box center [1216, 19] width 10 height 9
click at [1087, 18] on div at bounding box center [625, 325] width 1250 height 651
click at [1162, 13] on button "Share" at bounding box center [1172, 19] width 48 height 24
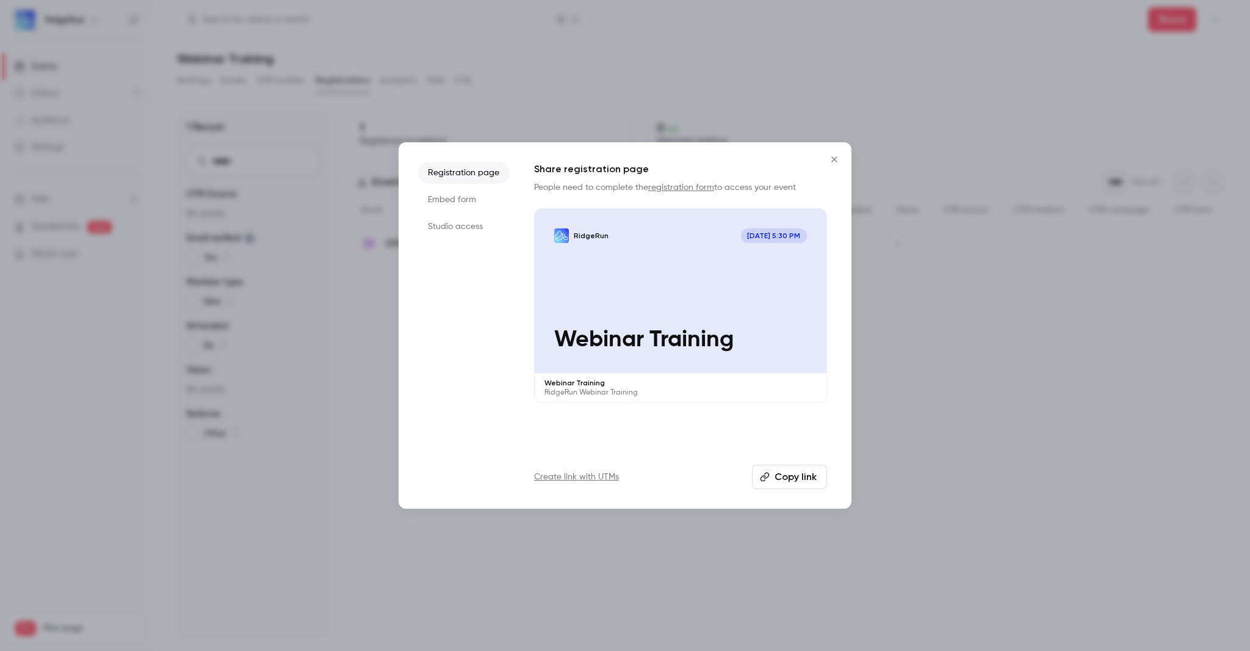
click at [475, 178] on li "Registration page" at bounding box center [464, 173] width 92 height 22
click at [448, 199] on li "Embed form" at bounding box center [464, 200] width 92 height 22
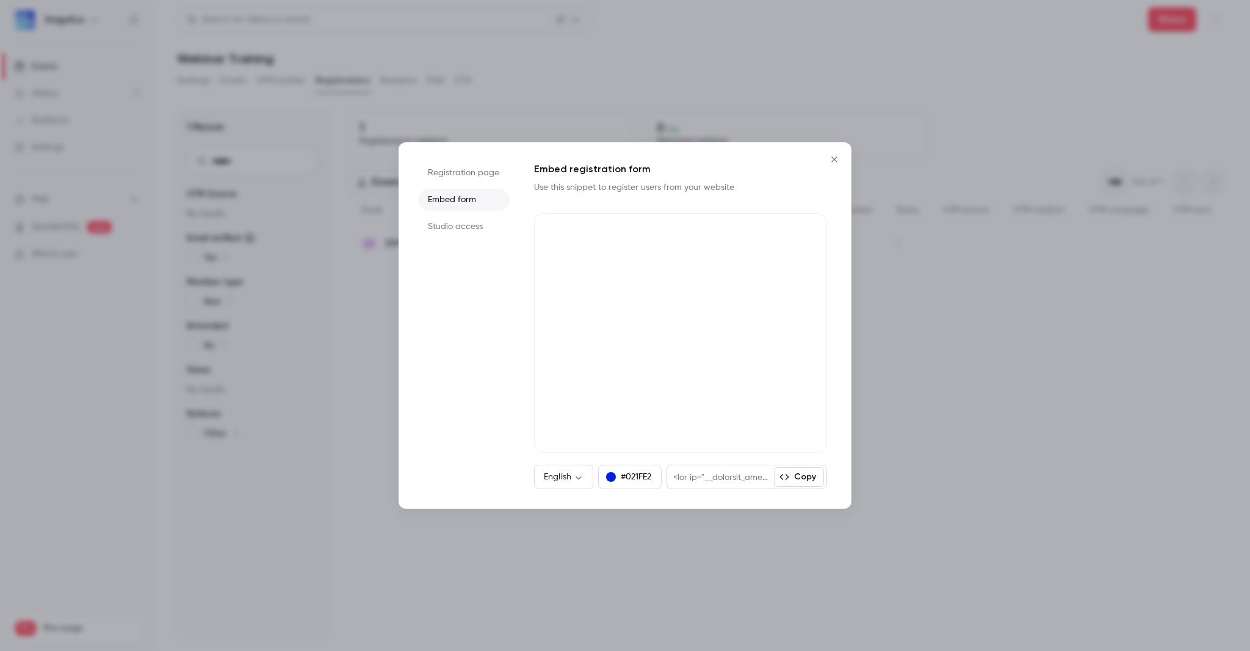
click at [455, 229] on li "Studio access" at bounding box center [464, 227] width 92 height 22
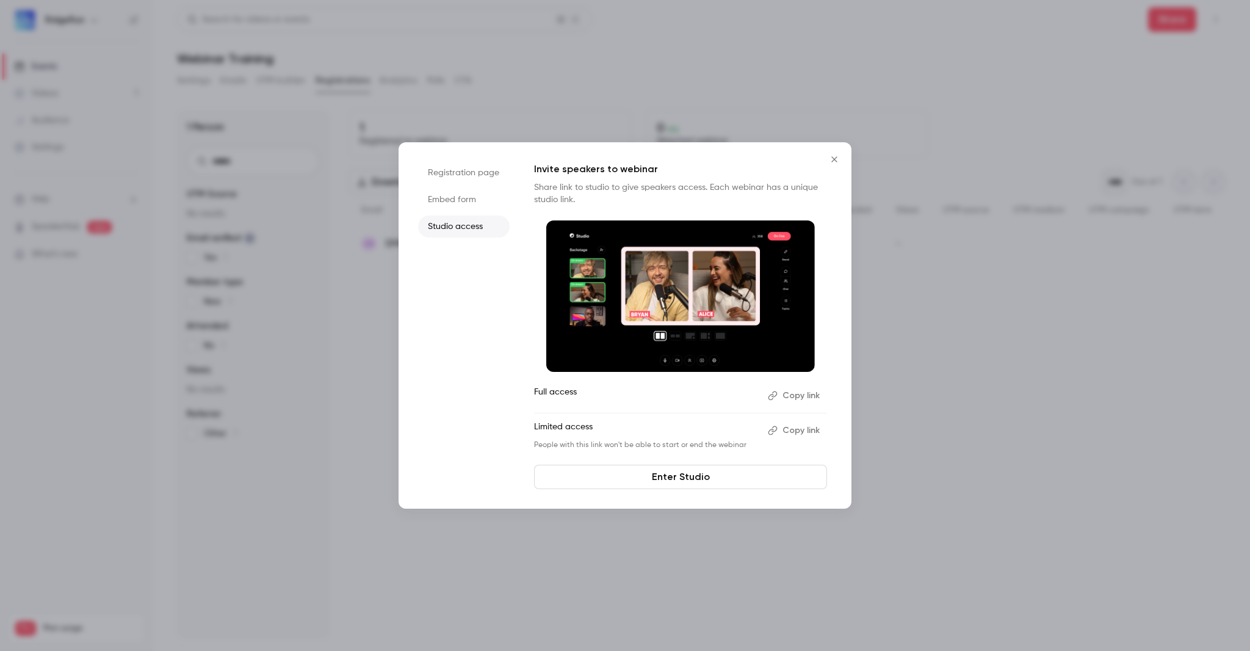
click at [459, 166] on li "Registration page" at bounding box center [464, 173] width 92 height 22
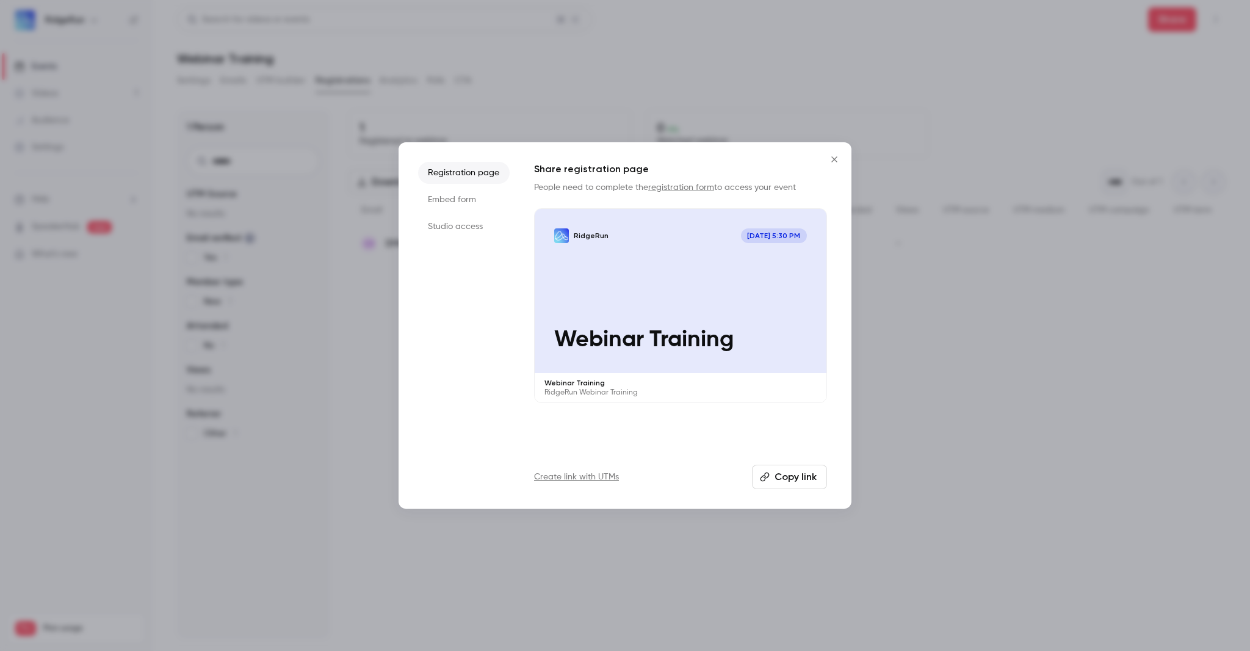
click at [705, 317] on div "RidgeRun [DATE] 5:30 PM Webinar Training" at bounding box center [681, 291] width 292 height 164
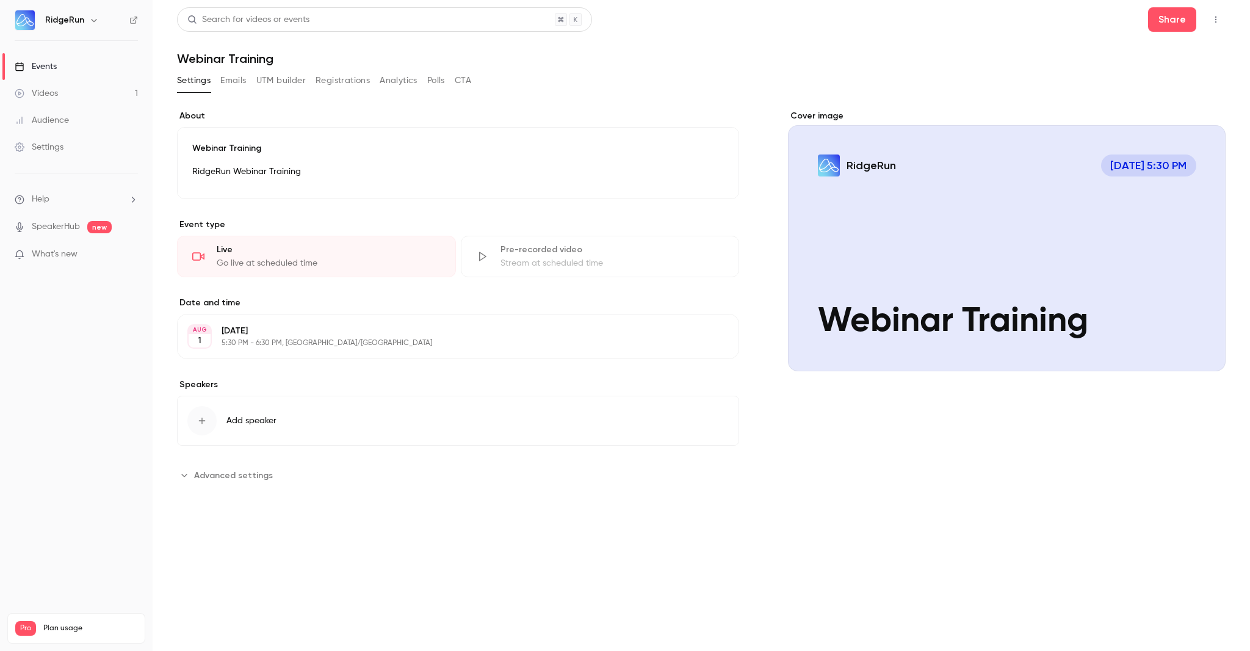
click at [898, 198] on div "Cover image" at bounding box center [1007, 240] width 438 height 261
click at [0, 0] on input "RidgeRun [DATE] 5:30 PM Webinar Training" at bounding box center [0, 0] width 0 height 0
click at [1158, 181] on div "Cover image" at bounding box center [1007, 240] width 438 height 261
click at [0, 0] on input "RidgeRun [DATE] 5:30 PM Webinar Training" at bounding box center [0, 0] width 0 height 0
click at [1156, 167] on div "Cover image" at bounding box center [1007, 240] width 438 height 261
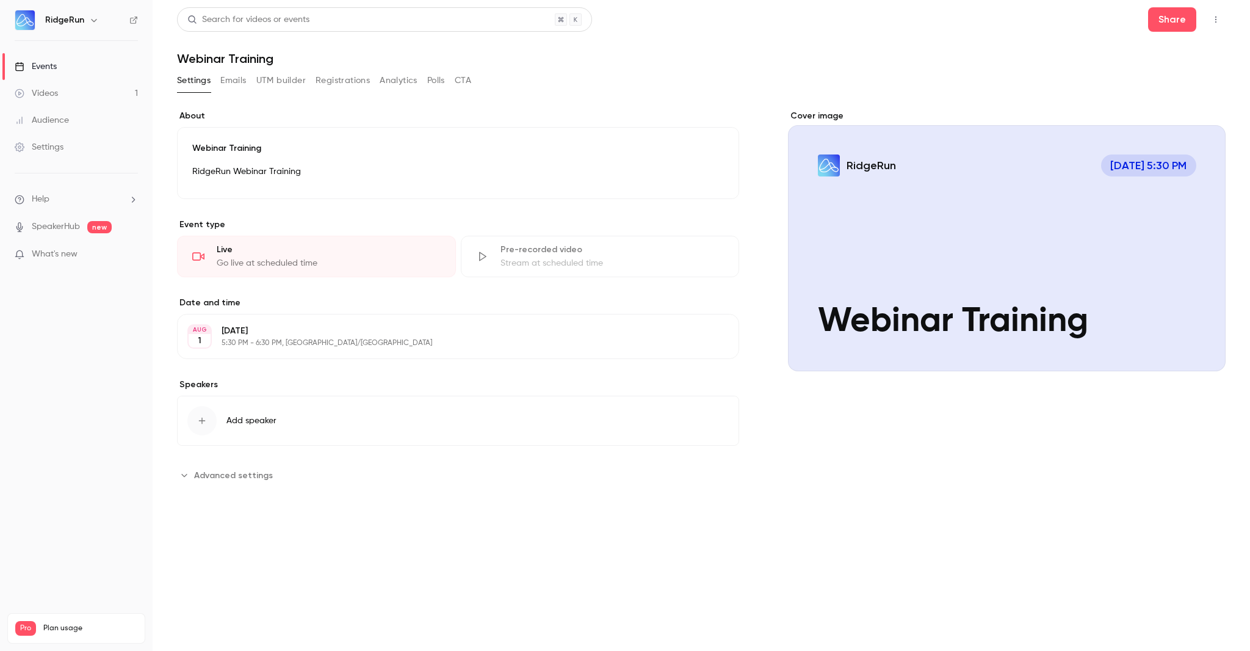
click at [0, 0] on input "RidgeRun [DATE] 5:30 PM Webinar Training" at bounding box center [0, 0] width 0 height 0
click at [830, 158] on div "Cover image" at bounding box center [1007, 240] width 438 height 261
click at [0, 0] on input "RidgeRun [DATE] 5:30 PM Webinar Training" at bounding box center [0, 0] width 0 height 0
click at [207, 175] on p "RidgeRun Webinar Training" at bounding box center [458, 171] width 532 height 15
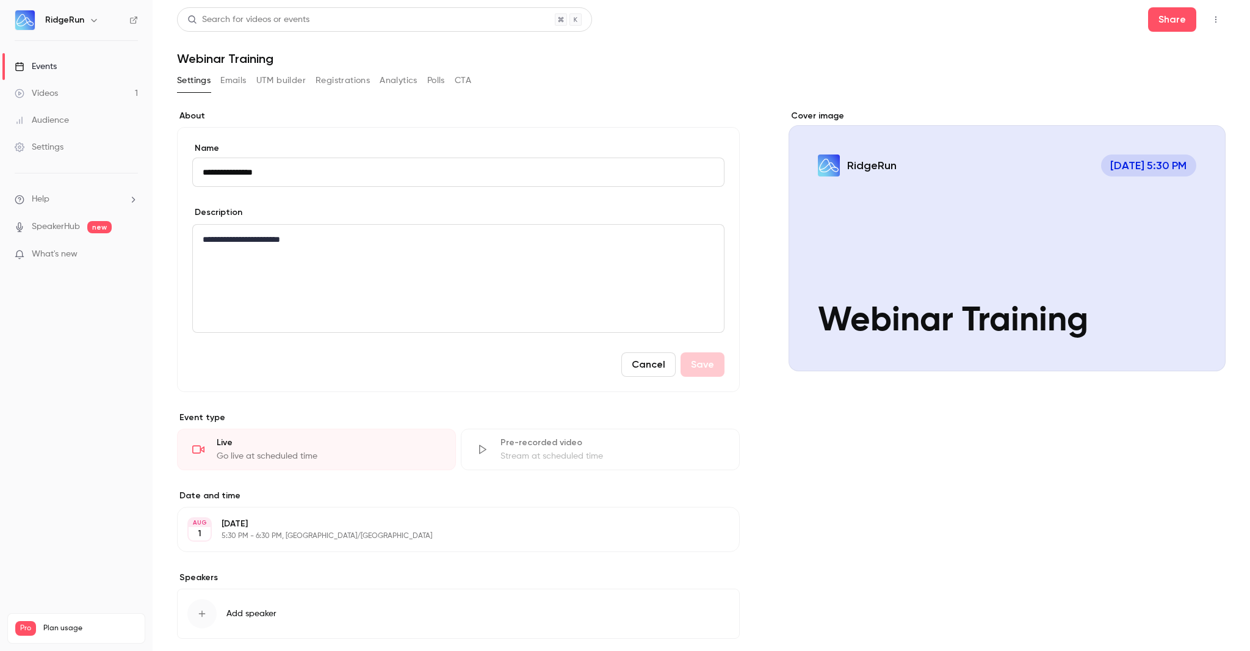
click at [655, 355] on button "Cancel" at bounding box center [649, 364] width 54 height 24
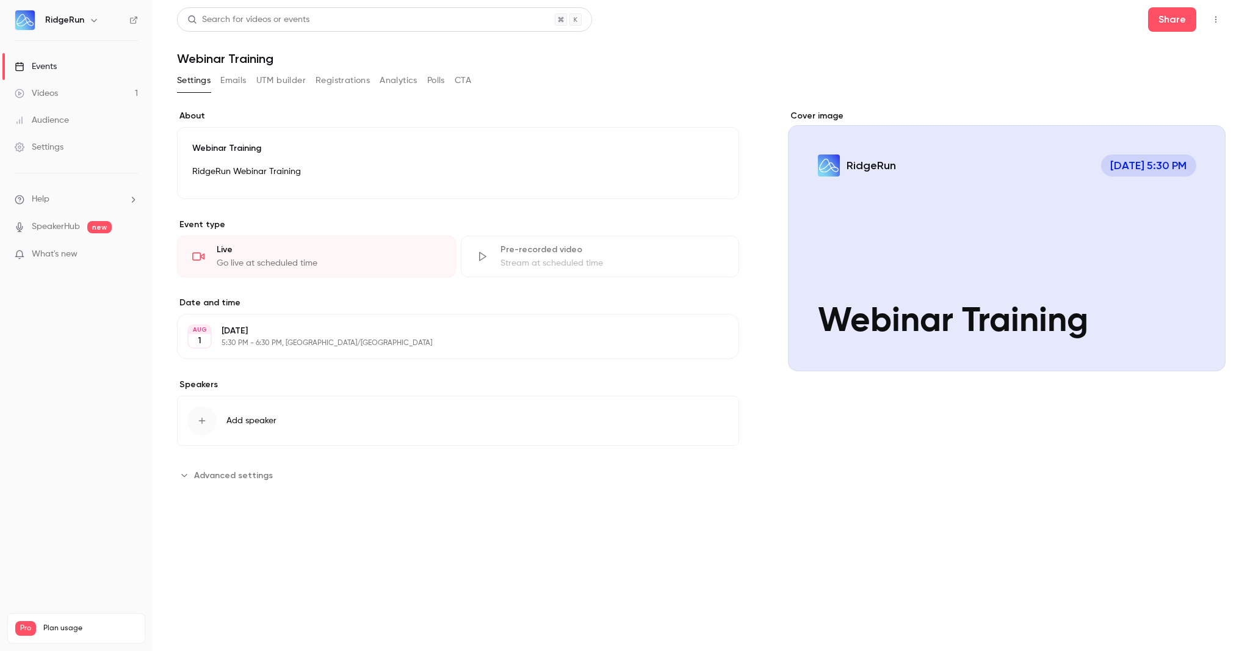
click at [112, 64] on link "Events" at bounding box center [76, 66] width 153 height 27
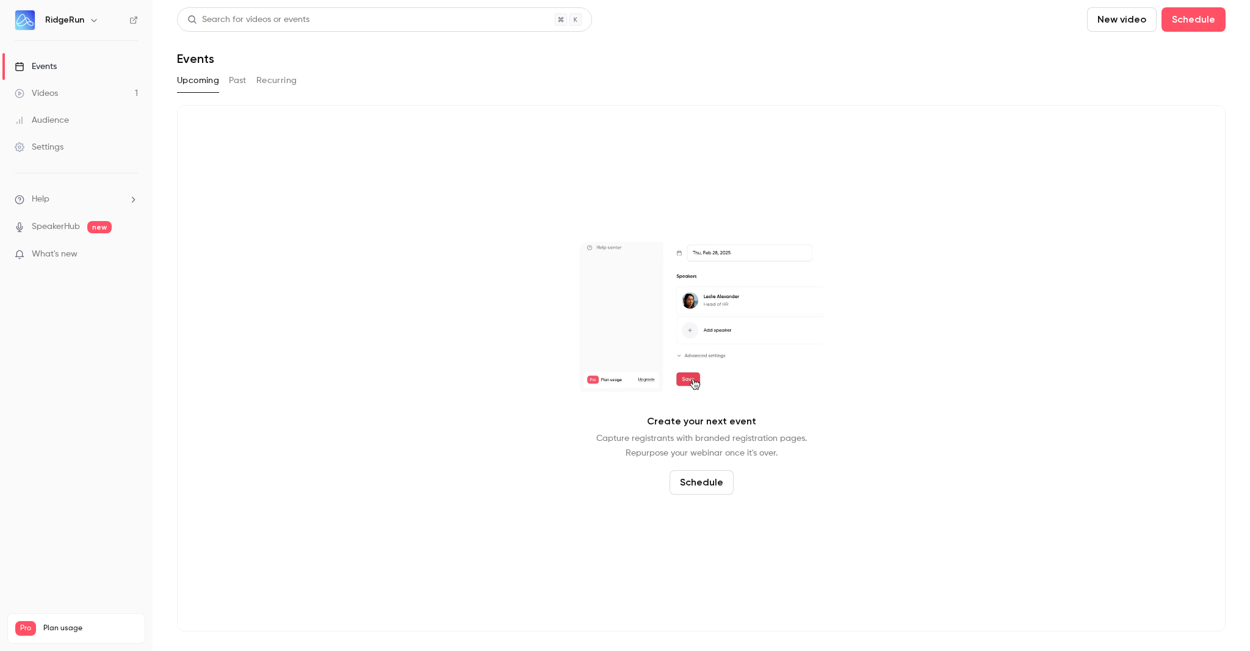
click at [455, 189] on div "Create your next event Capture registrants with branded registration pages. Rep…" at bounding box center [701, 368] width 1049 height 526
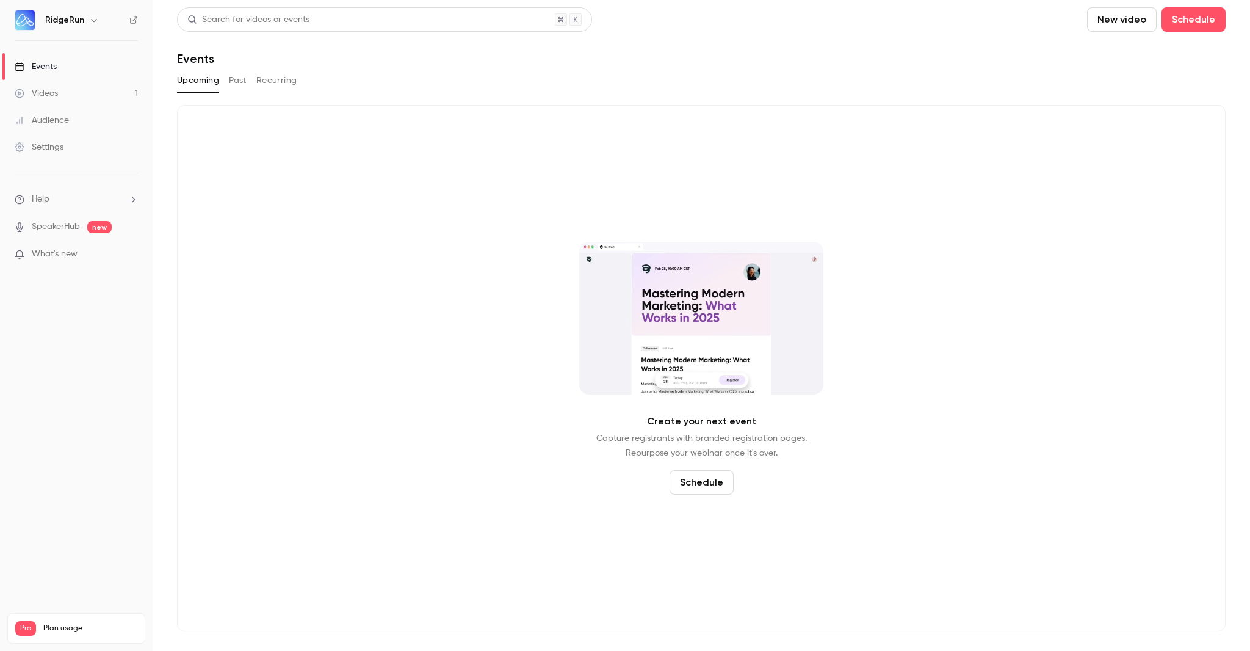
click at [170, 118] on main "Search for videos or events New video Schedule Events Upcoming Past Recurring C…" at bounding box center [702, 325] width 1098 height 651
click at [356, 99] on div "Search for videos or events New video Schedule Events Upcoming Past Recurring C…" at bounding box center [701, 319] width 1049 height 624
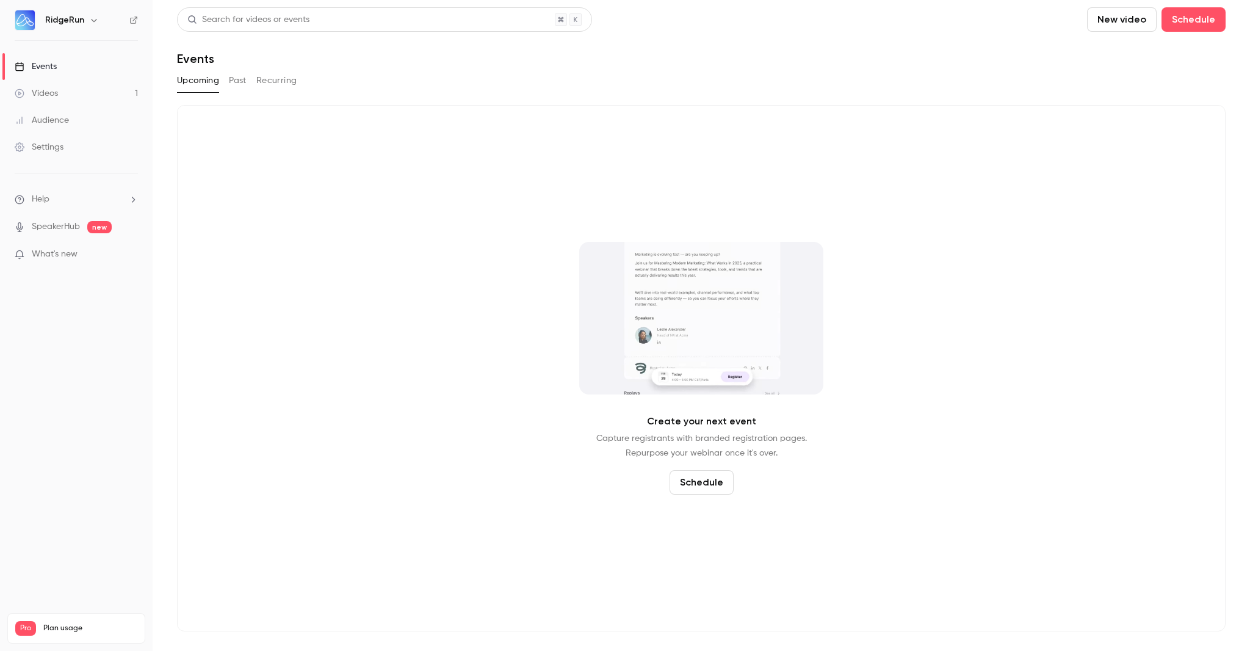
click at [367, 216] on div "Create your next event Capture registrants with branded registration pages. Rep…" at bounding box center [701, 368] width 1049 height 526
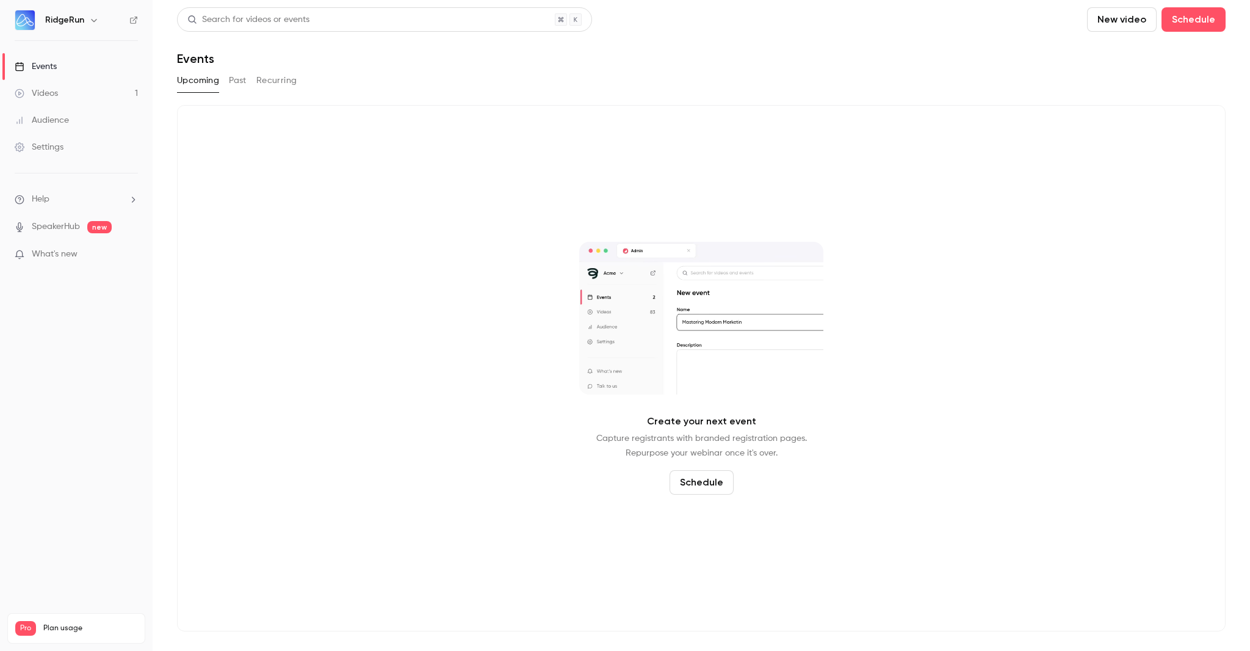
click at [277, 263] on div "Create your next event Capture registrants with branded registration pages. Rep…" at bounding box center [701, 368] width 1049 height 526
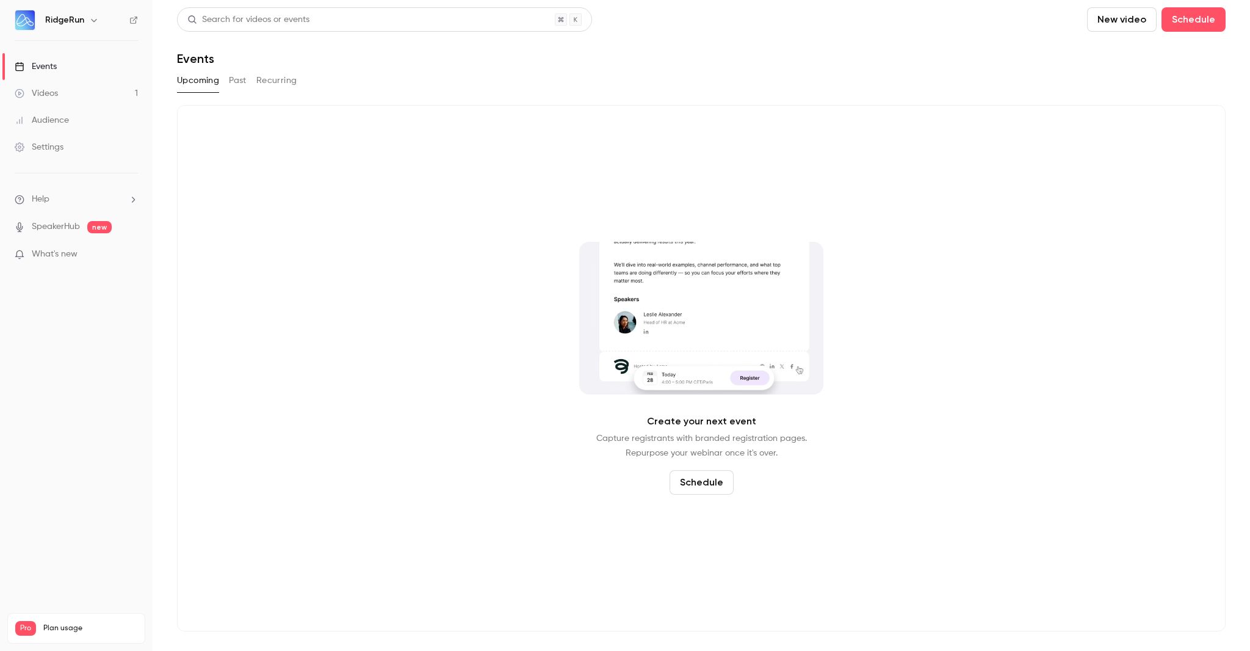
click at [410, 236] on div "Create your next event Capture registrants with branded registration pages. Rep…" at bounding box center [701, 368] width 1049 height 526
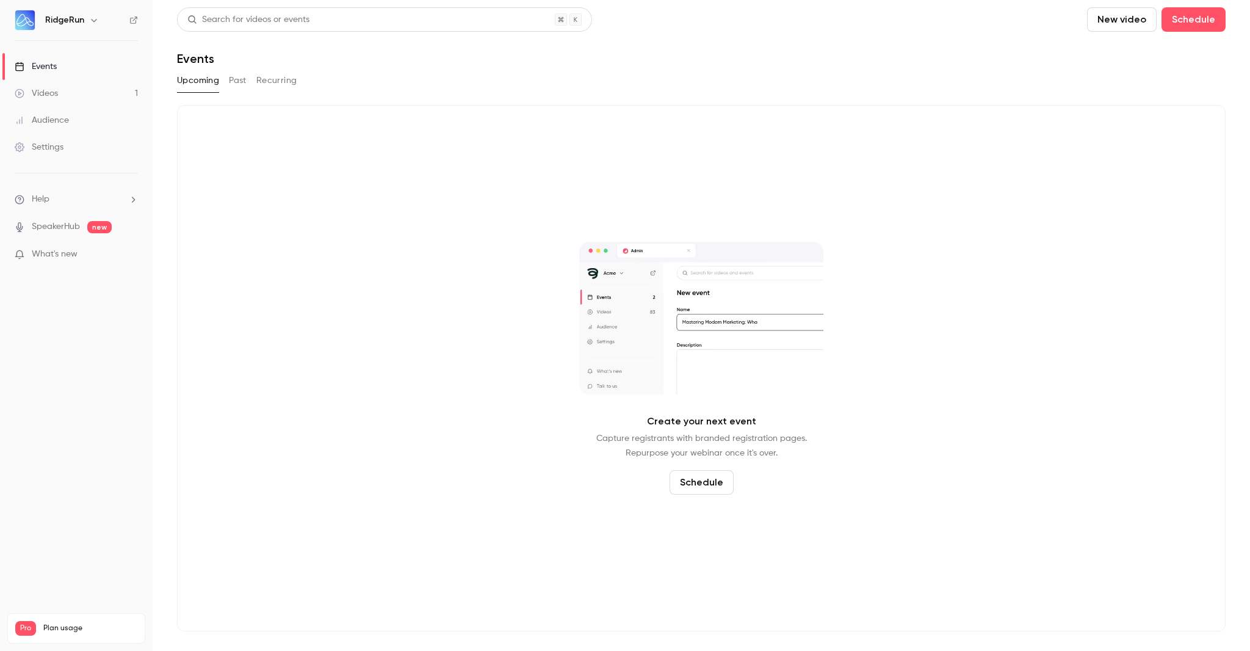
click at [71, 71] on link "Events" at bounding box center [76, 66] width 153 height 27
